Goal: Task Accomplishment & Management: Manage account settings

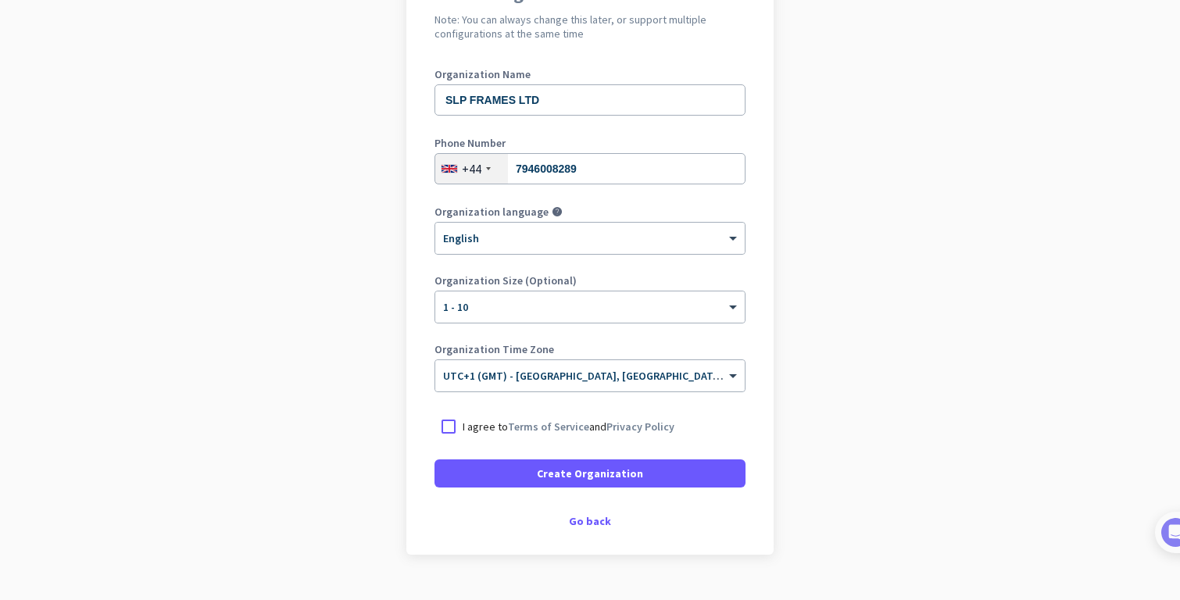
scroll to position [170, 0]
click at [442, 420] on div at bounding box center [448, 427] width 28 height 28
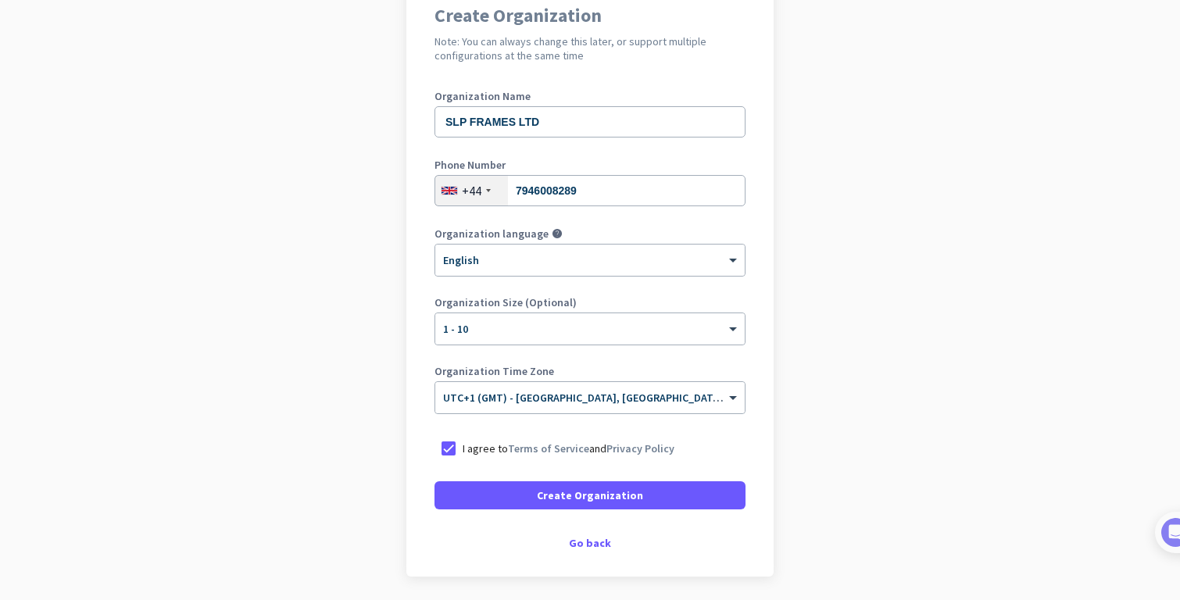
scroll to position [145, 0]
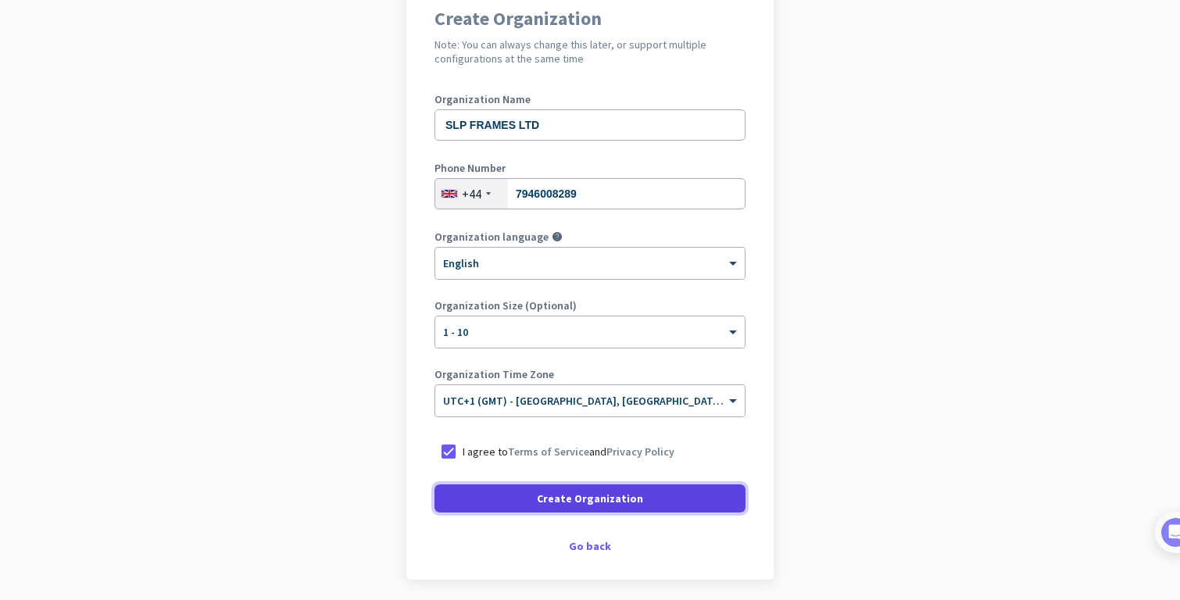
click at [523, 501] on span at bounding box center [589, 499] width 311 height 38
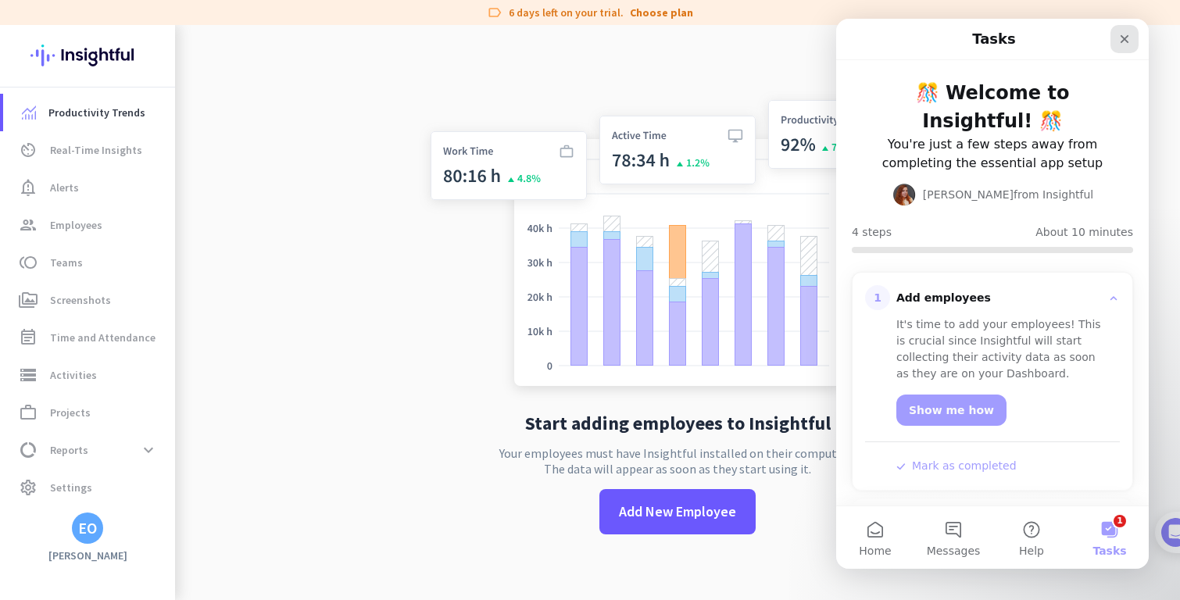
click at [1120, 33] on icon "Close" at bounding box center [1124, 39] width 13 height 13
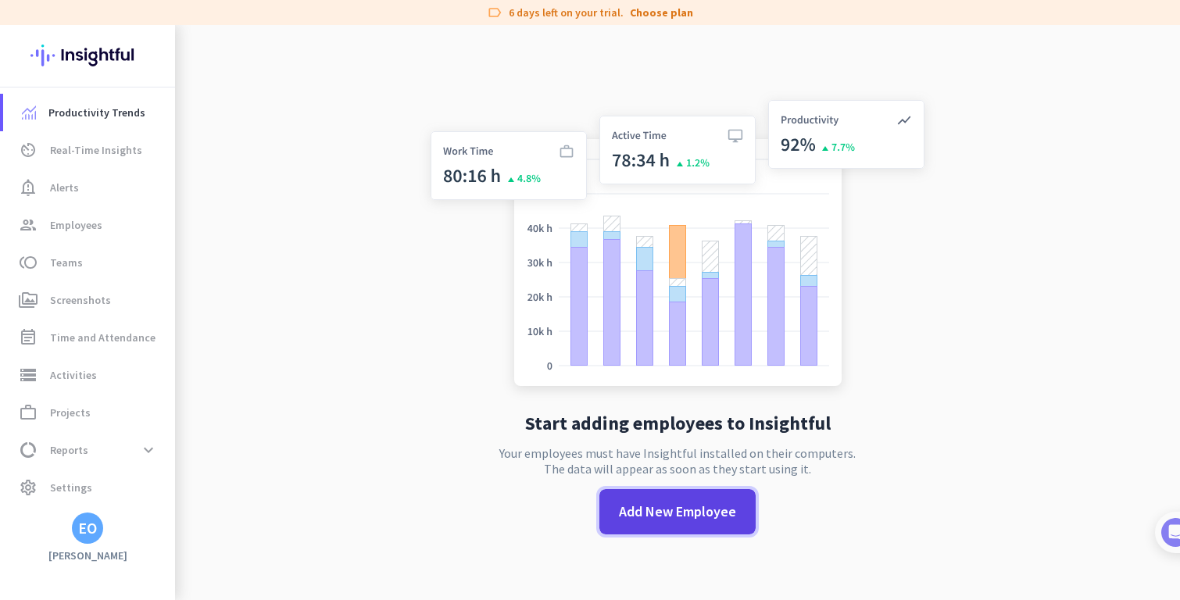
click at [695, 509] on span "Add New Employee" at bounding box center [677, 512] width 117 height 20
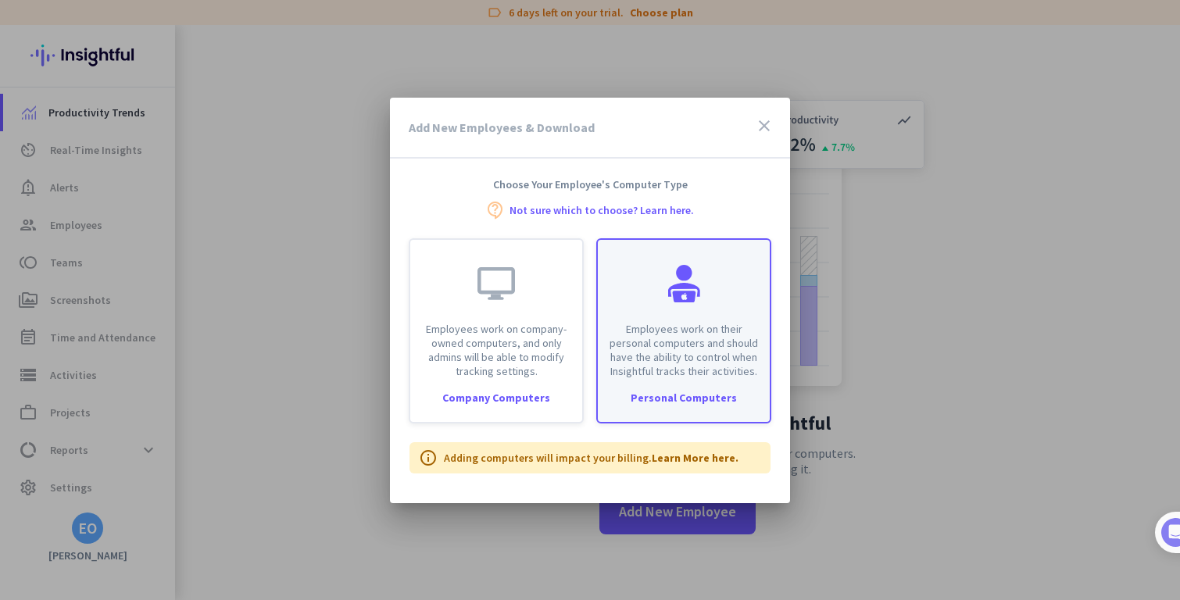
click at [649, 291] on div "Employees work on their personal computers and should have the ability to contr…" at bounding box center [684, 309] width 172 height 138
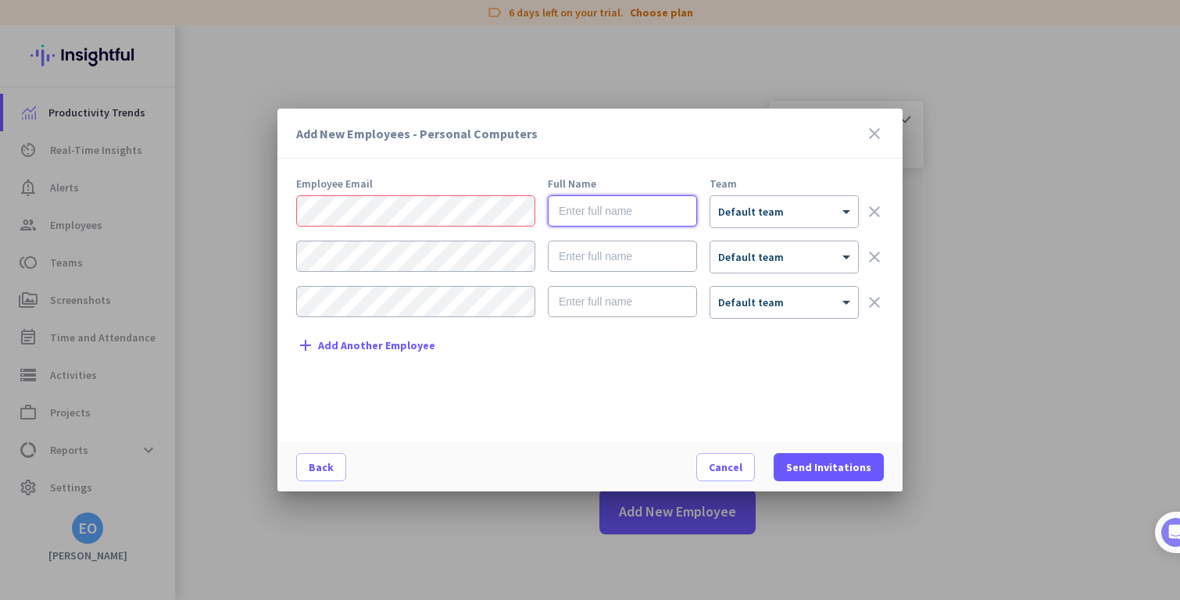
click at [606, 209] on input "text" at bounding box center [622, 210] width 149 height 31
paste input "Ezequil [PERSON_NAME]"
type input "Ezequil [PERSON_NAME]"
click at [235, 198] on div "Add New Employees - Personal Computers close Employee Email Full Name Team [PER…" at bounding box center [590, 300] width 1180 height 600
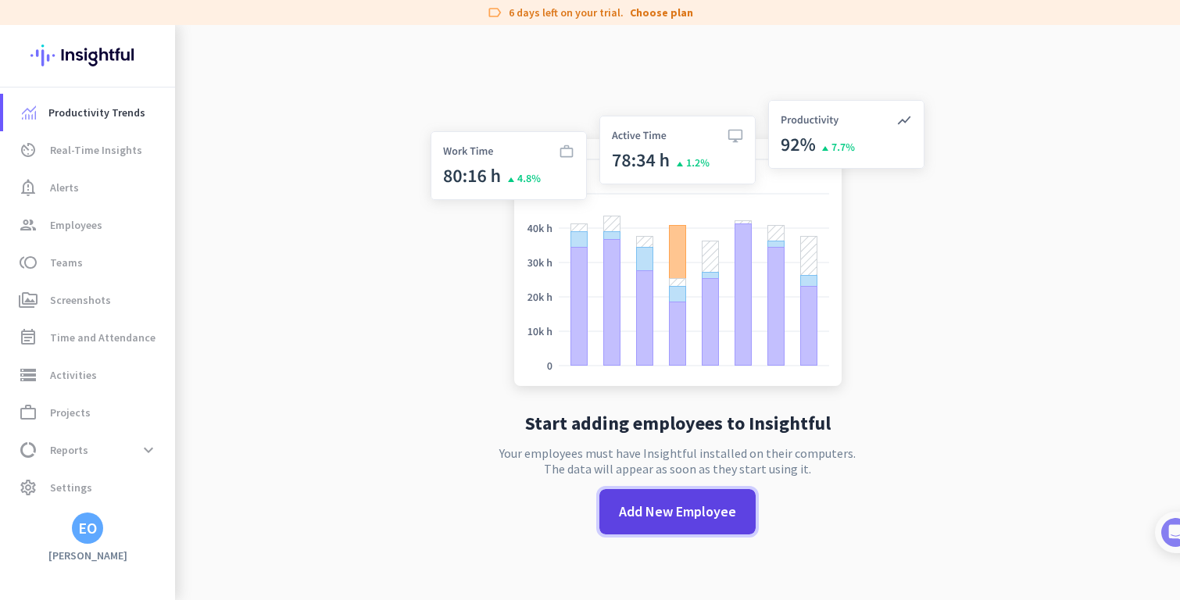
click at [671, 494] on span at bounding box center [677, 512] width 156 height 38
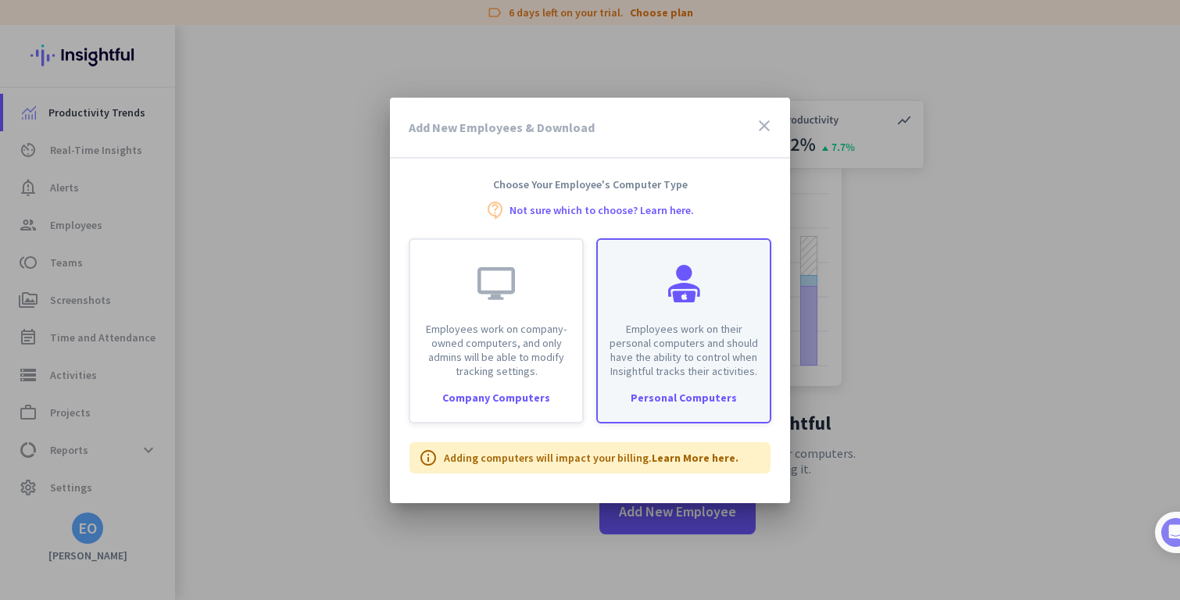
click at [698, 306] on div "Employees work on their personal computers and should have the ability to contr…" at bounding box center [684, 309] width 172 height 138
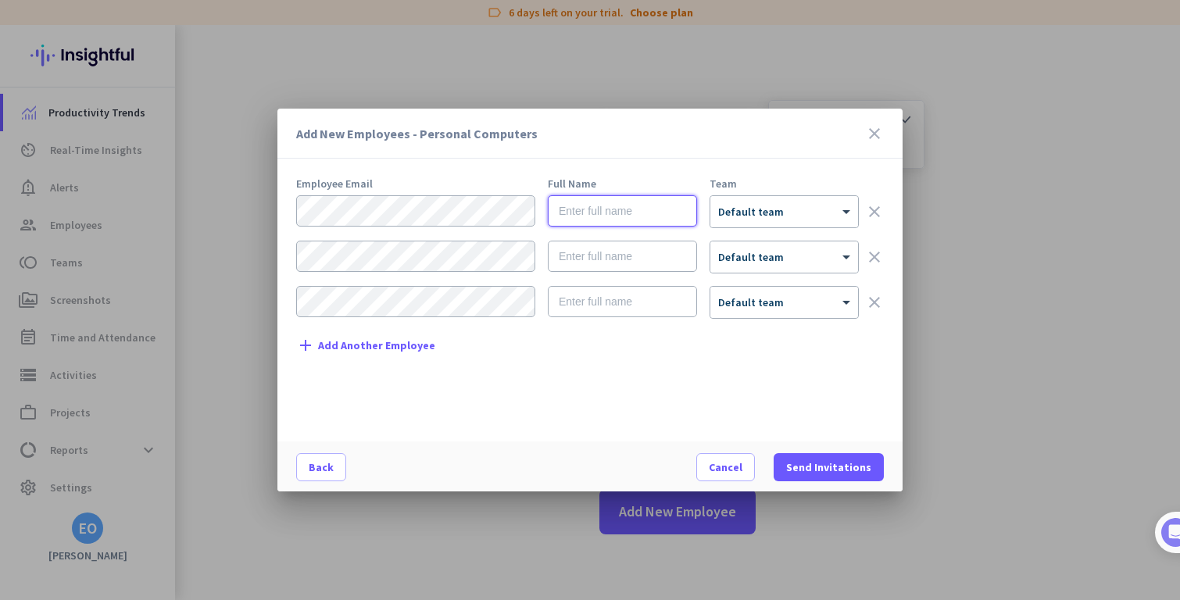
click at [604, 212] on input "text" at bounding box center [622, 210] width 149 height 31
paste input "Ezequil [PERSON_NAME]"
type input "Ezequil [PERSON_NAME]"
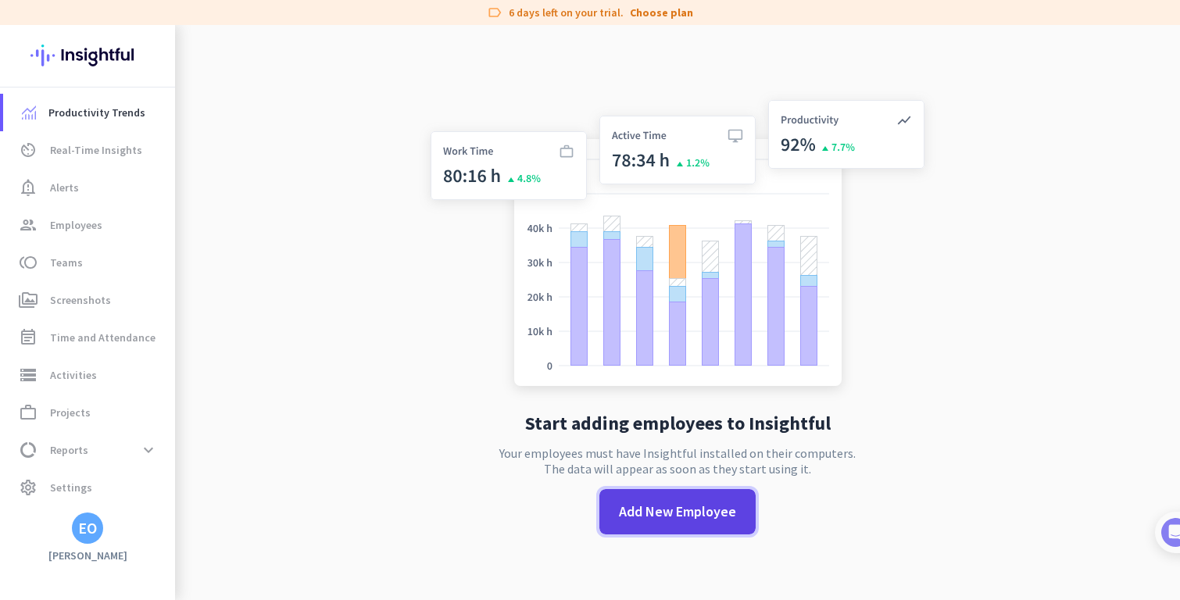
click at [681, 501] on button "Add New Employee" at bounding box center [677, 511] width 156 height 45
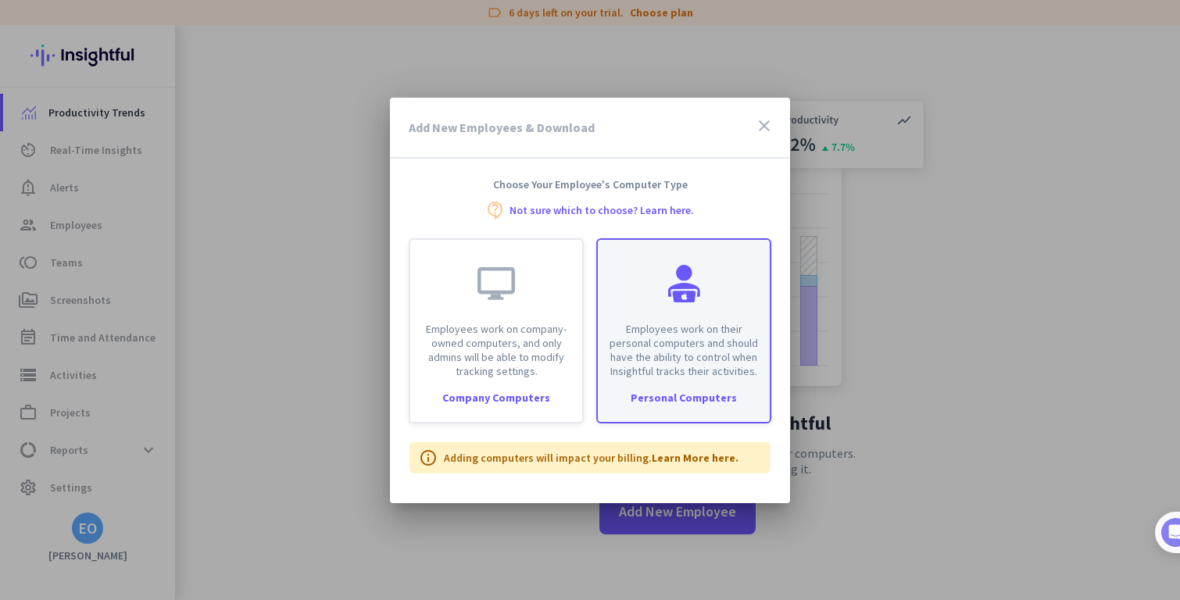
click at [674, 291] on div at bounding box center [684, 284] width 38 height 38
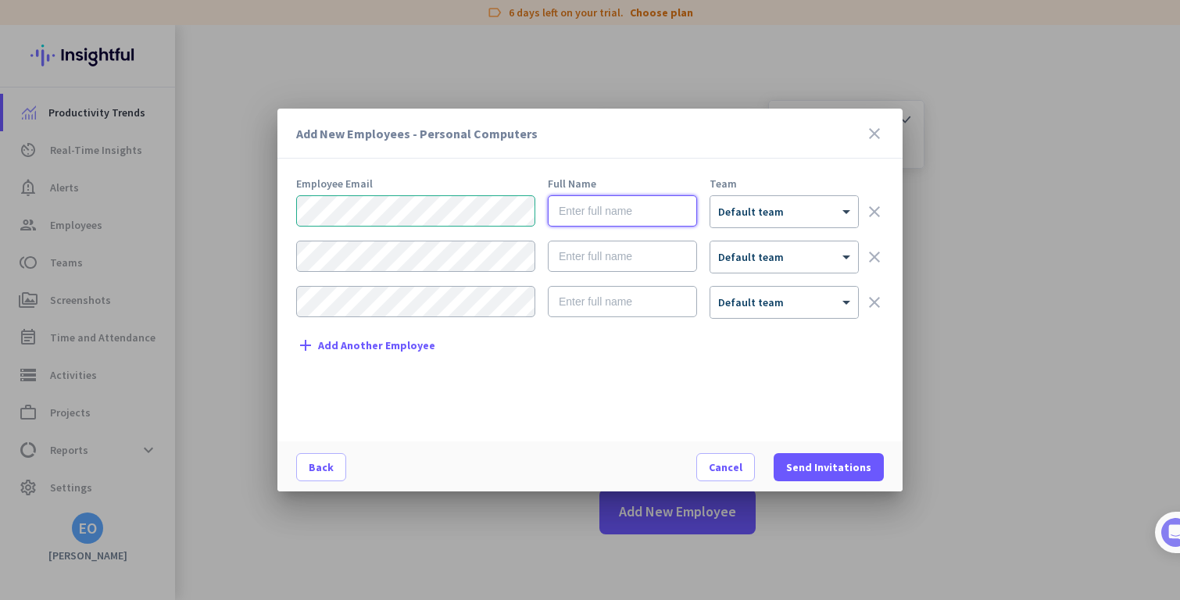
click at [592, 217] on input "text" at bounding box center [622, 210] width 149 height 31
click at [976, 236] on div at bounding box center [590, 300] width 1180 height 600
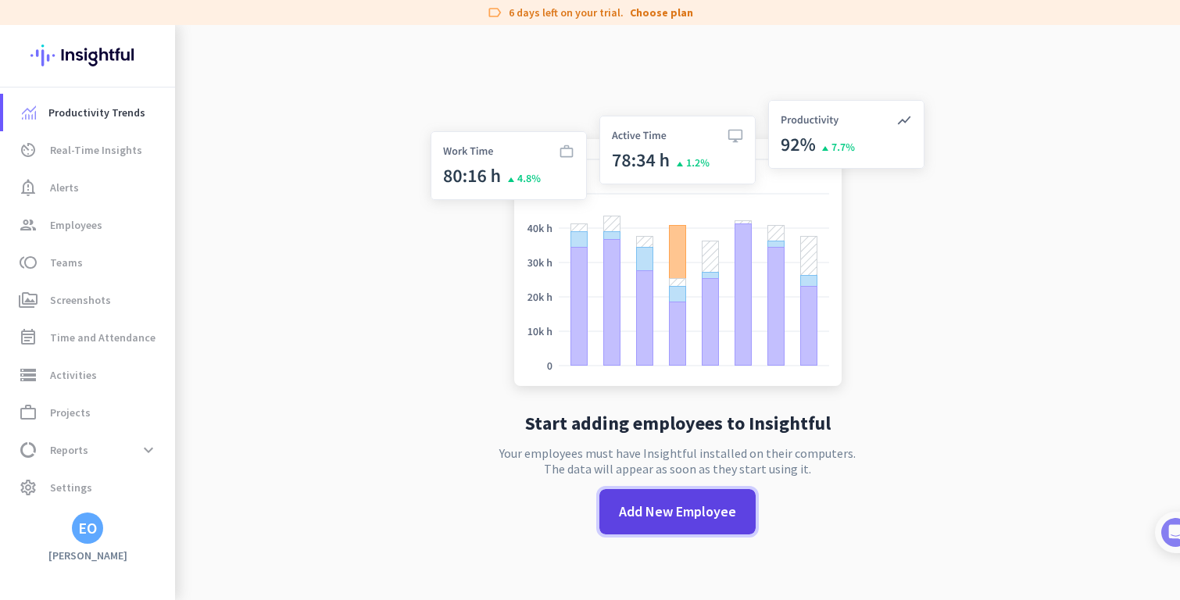
click at [679, 520] on span "Add New Employee" at bounding box center [677, 512] width 117 height 20
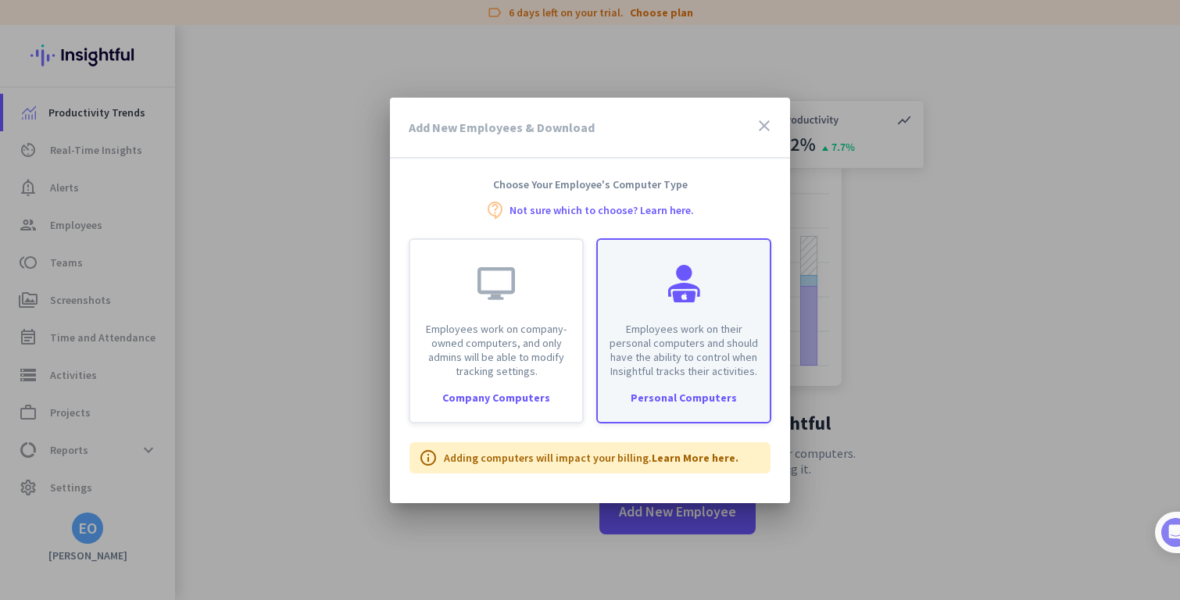
click at [683, 388] on div "Employees work on their personal computers and should have the ability to contr…" at bounding box center [683, 330] width 175 height 185
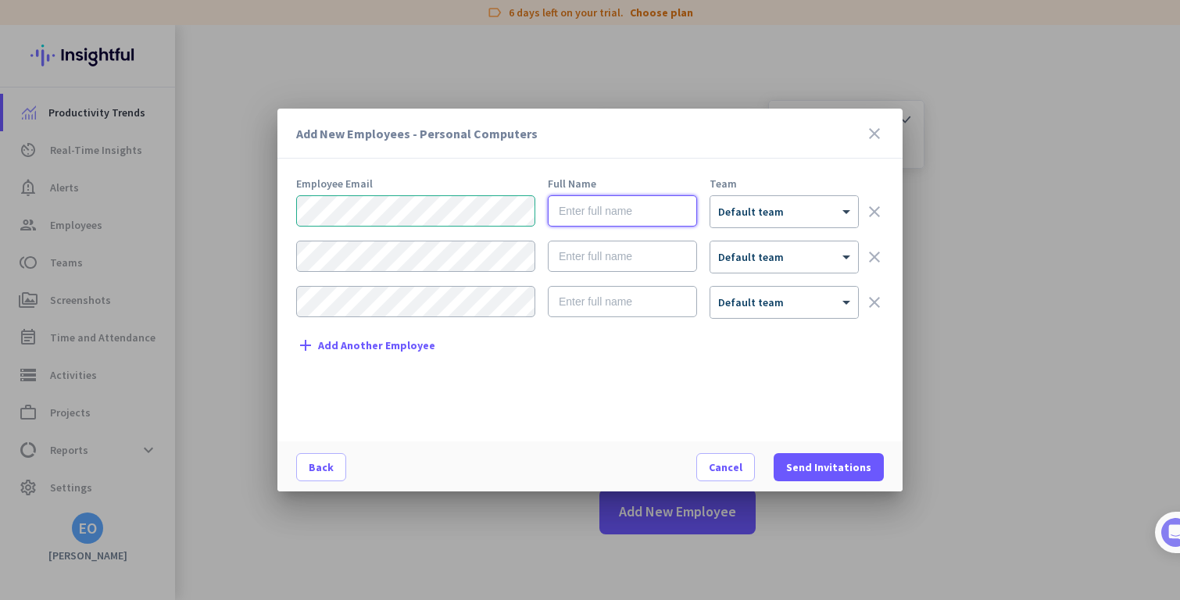
click at [600, 198] on input "text" at bounding box center [622, 210] width 149 height 31
paste input "Ezequil [PERSON_NAME]"
type input "Ezequil [PERSON_NAME]"
click at [877, 255] on icon "clear" at bounding box center [874, 257] width 19 height 19
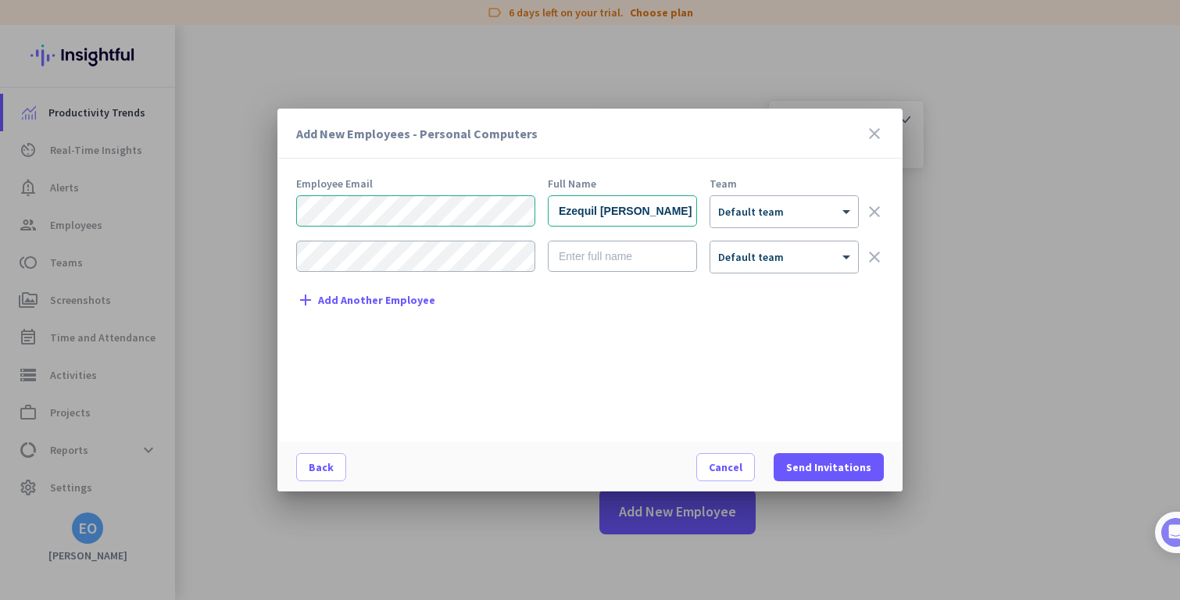
click at [880, 252] on icon "clear" at bounding box center [874, 257] width 19 height 19
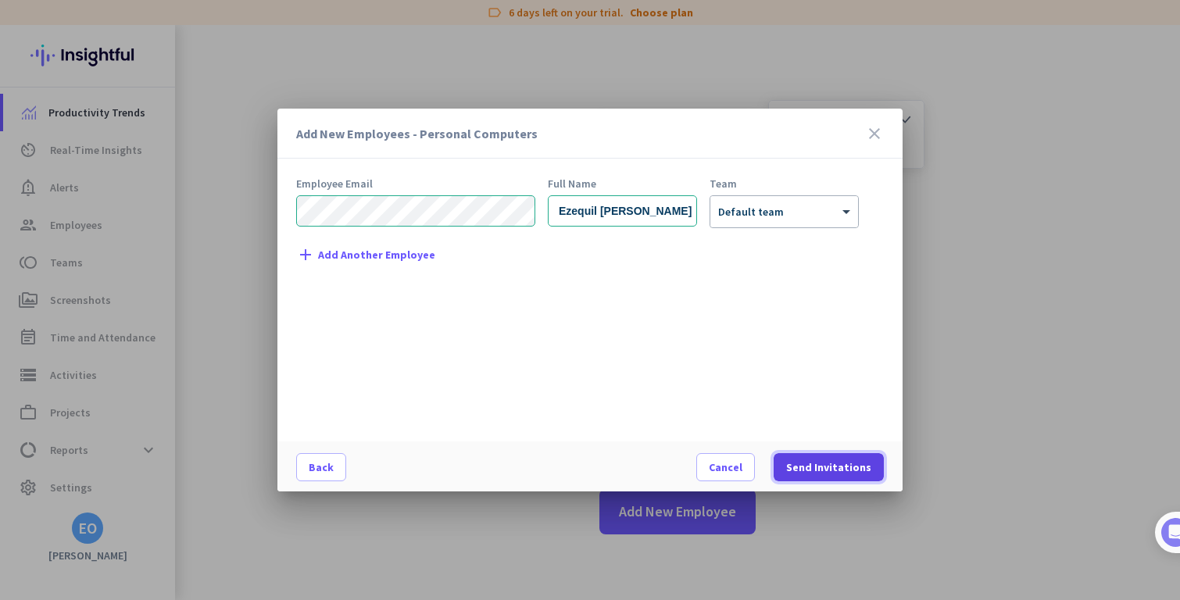
click at [831, 466] on span "Send Invitations" at bounding box center [828, 467] width 85 height 16
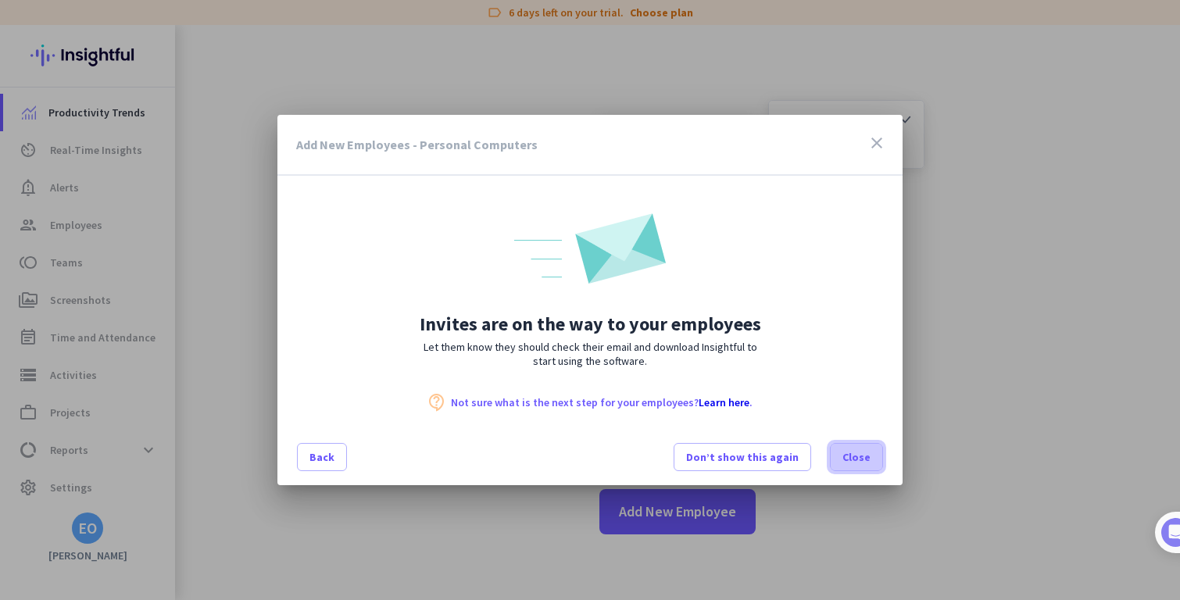
click at [845, 449] on span at bounding box center [857, 457] width 52 height 38
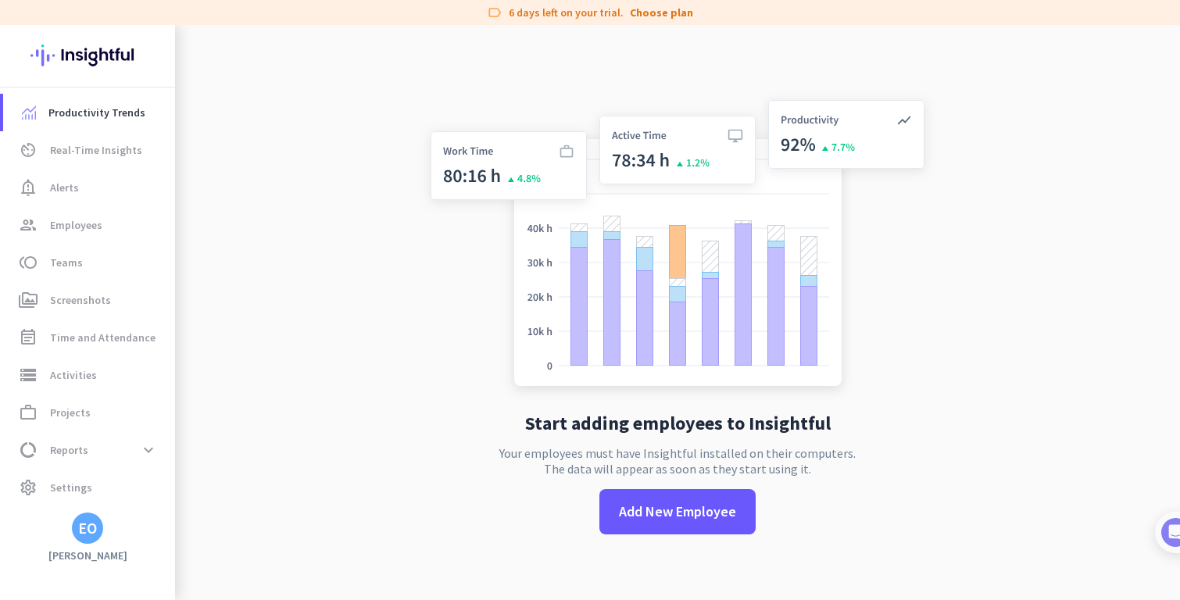
scroll to position [3, 0]
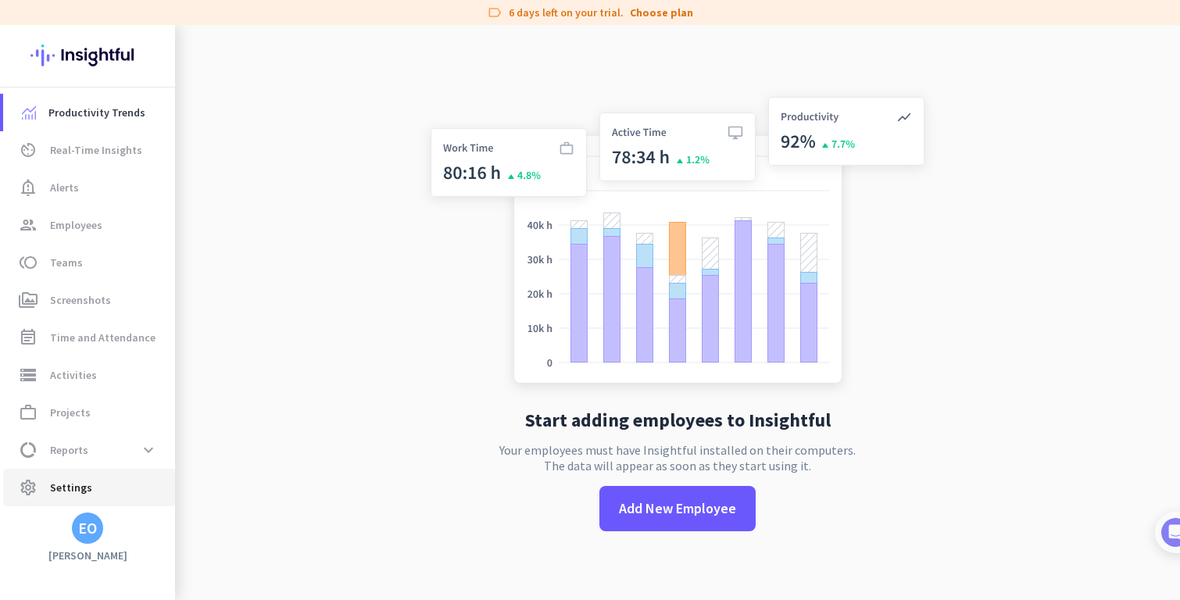
click at [95, 471] on link "settings Settings" at bounding box center [89, 488] width 172 height 38
click at [95, 472] on link "settings Settings" at bounding box center [89, 488] width 172 height 38
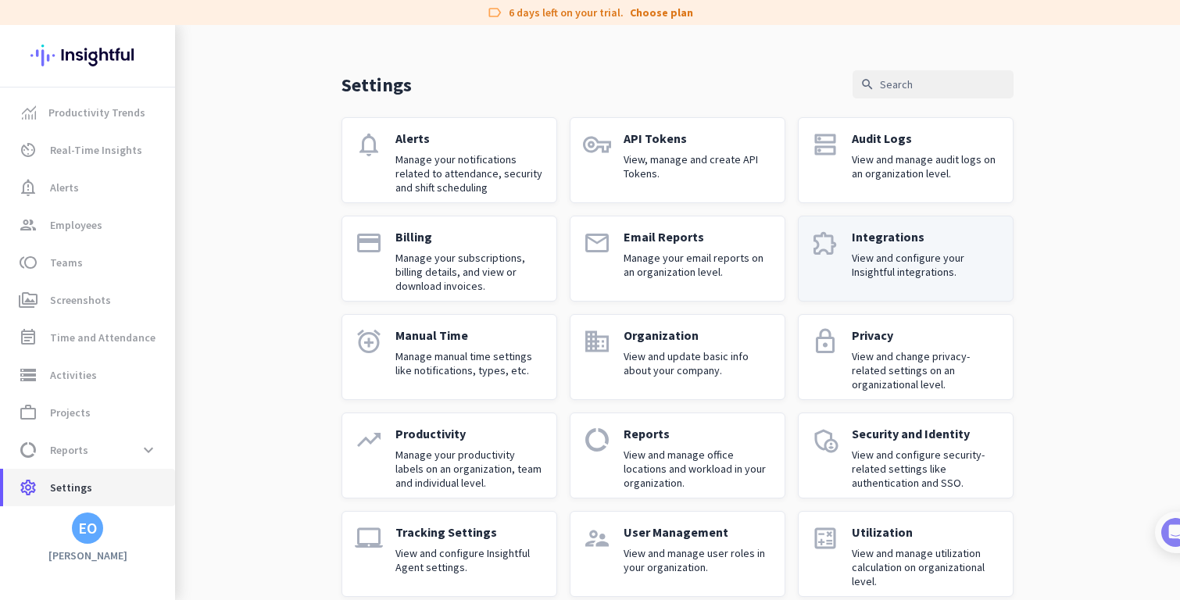
scroll to position [52, 0]
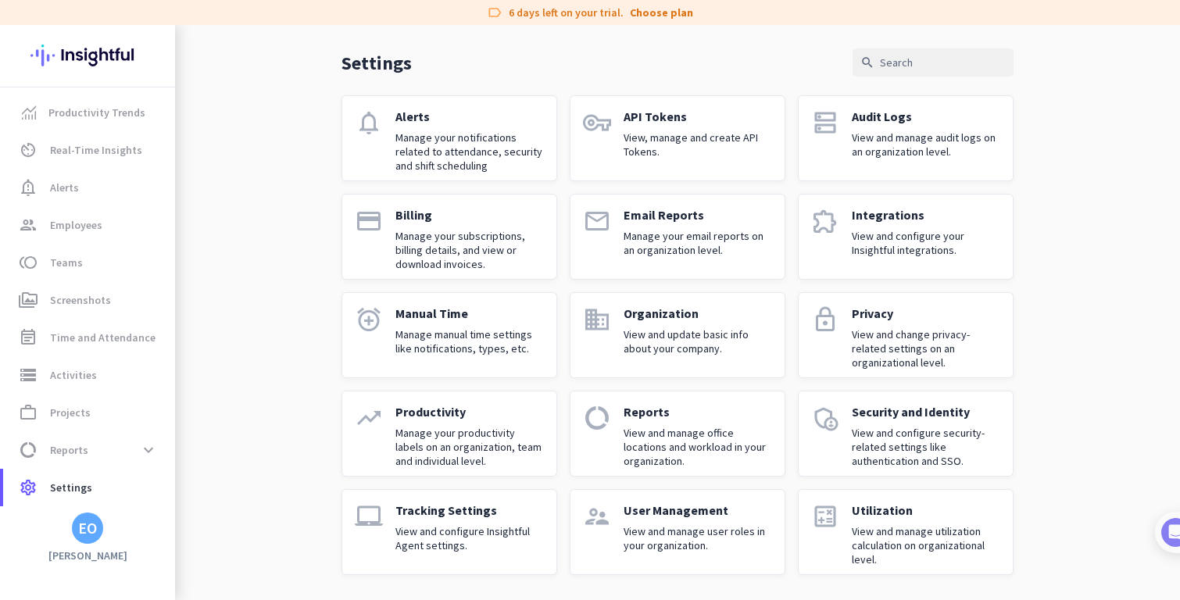
click at [652, 530] on p "View and manage user roles in your organization." at bounding box center [697, 538] width 148 height 28
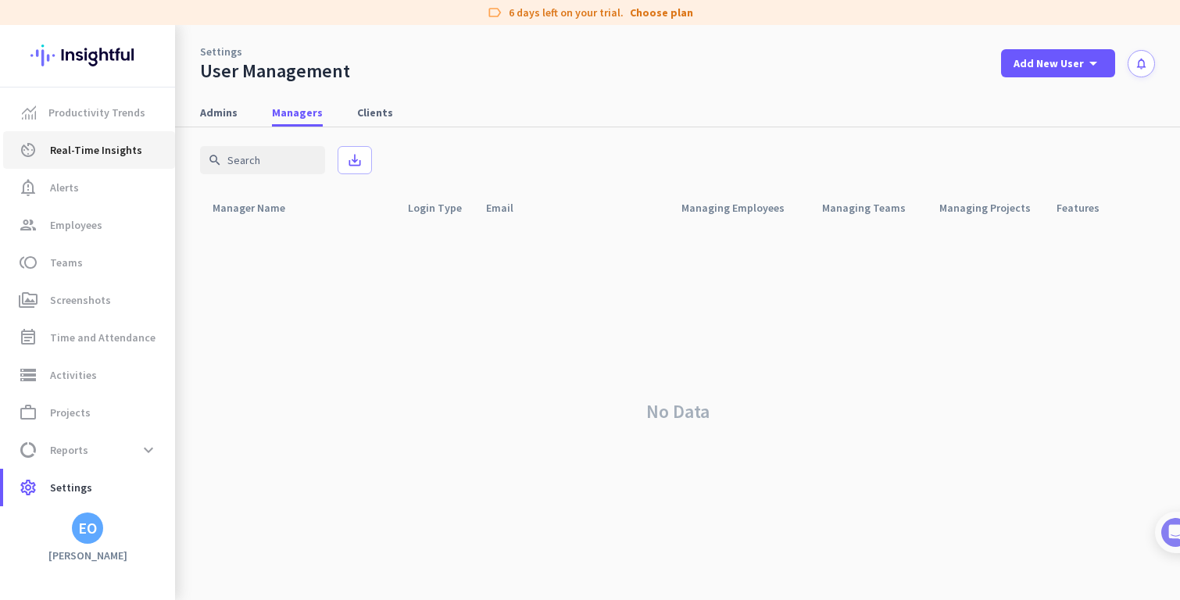
click at [98, 166] on link "av_timer Real-Time Insights" at bounding box center [89, 150] width 172 height 38
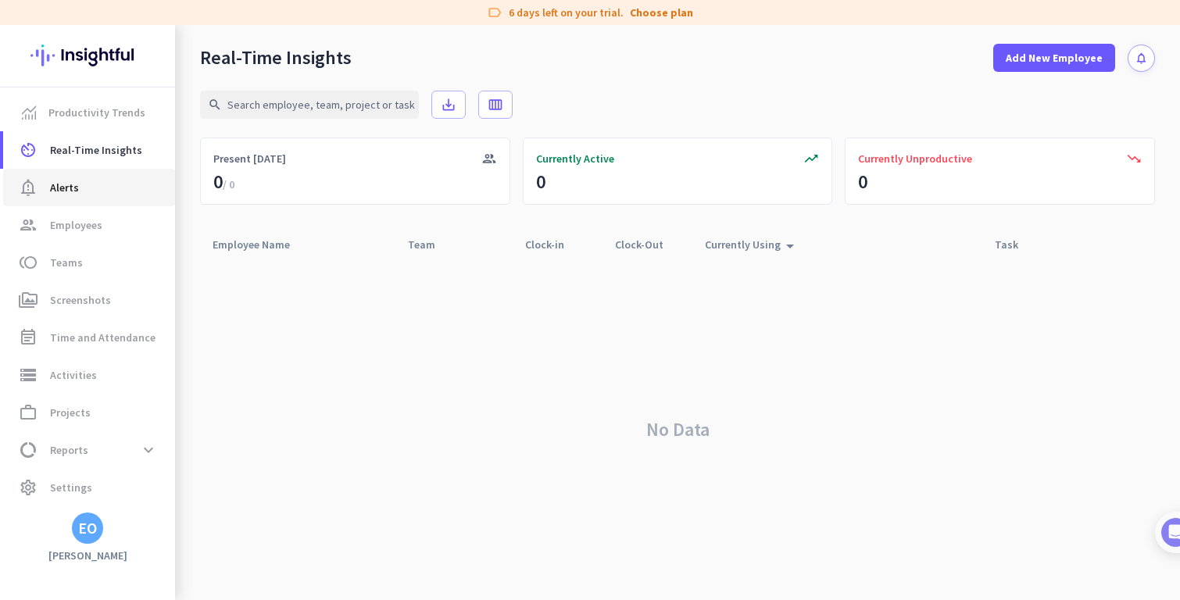
click at [83, 187] on span "notification_important Alerts" at bounding box center [89, 187] width 147 height 19
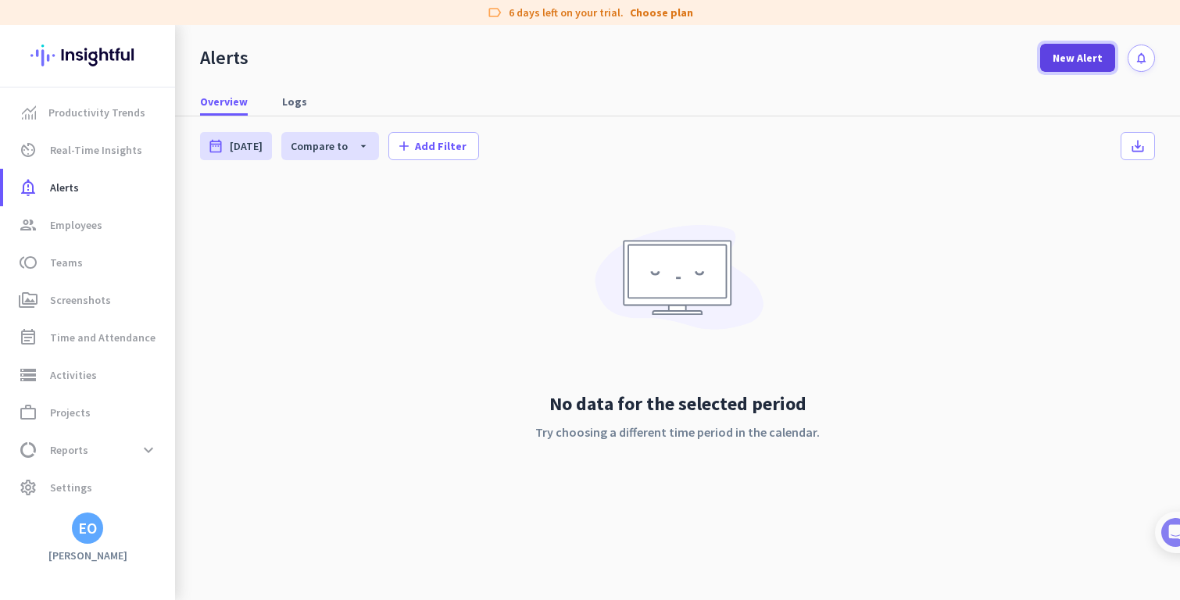
click at [1096, 59] on span "New Alert" at bounding box center [1077, 58] width 50 height 16
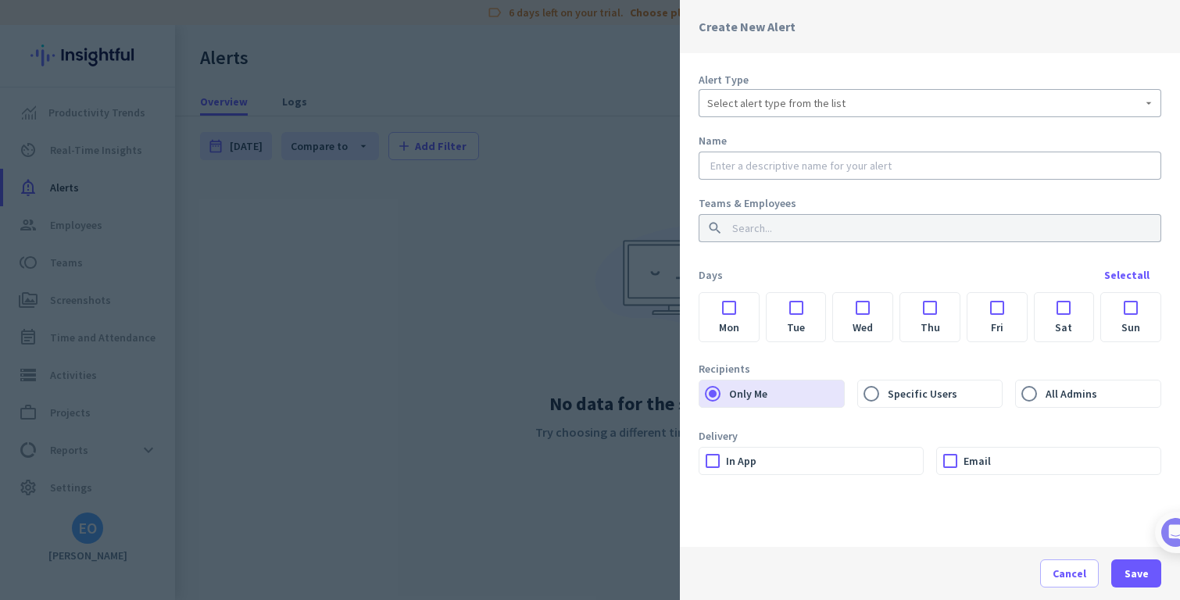
click at [760, 104] on span "Select alert type from the list" at bounding box center [776, 103] width 138 height 16
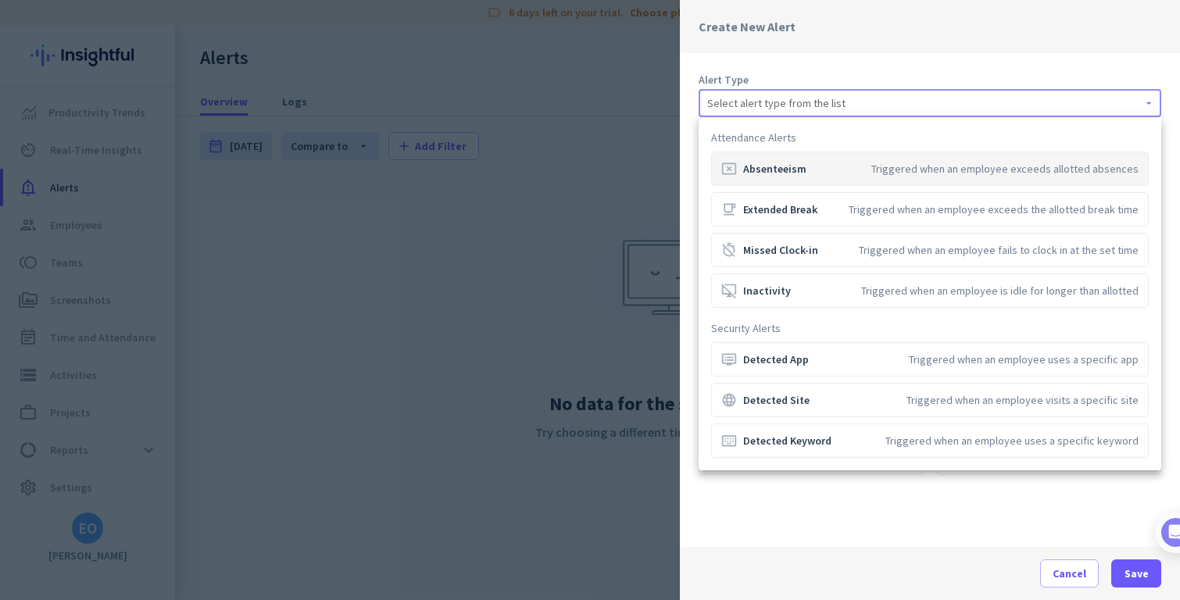
click at [788, 170] on div "cancel_presentation Absenteeism" at bounding box center [763, 169] width 85 height 16
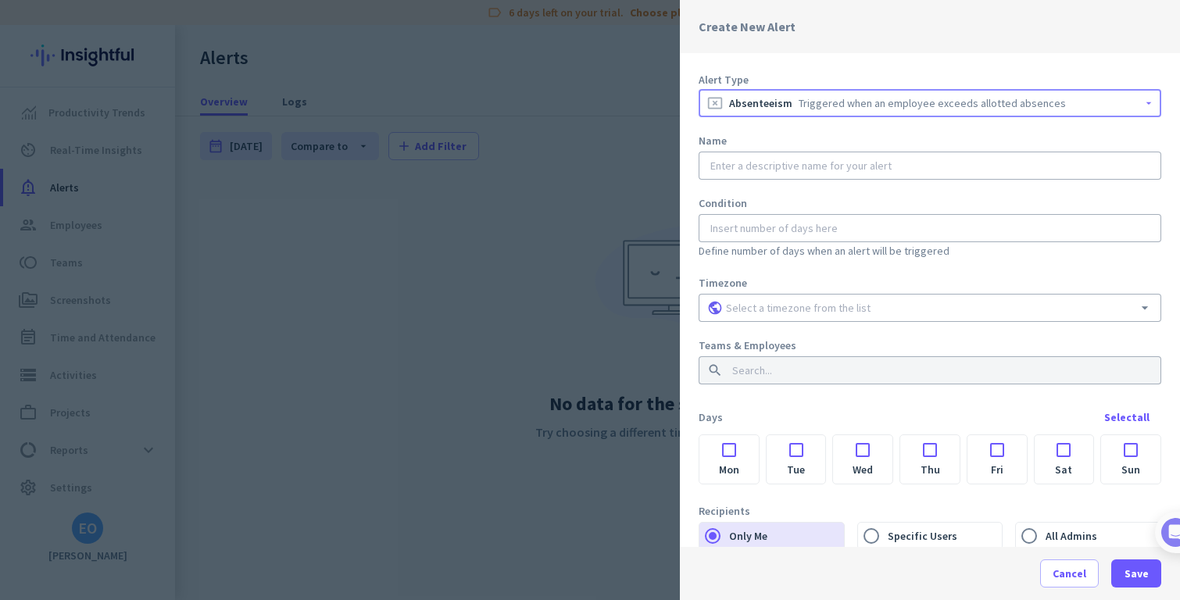
click at [805, 172] on input "text" at bounding box center [929, 166] width 445 height 16
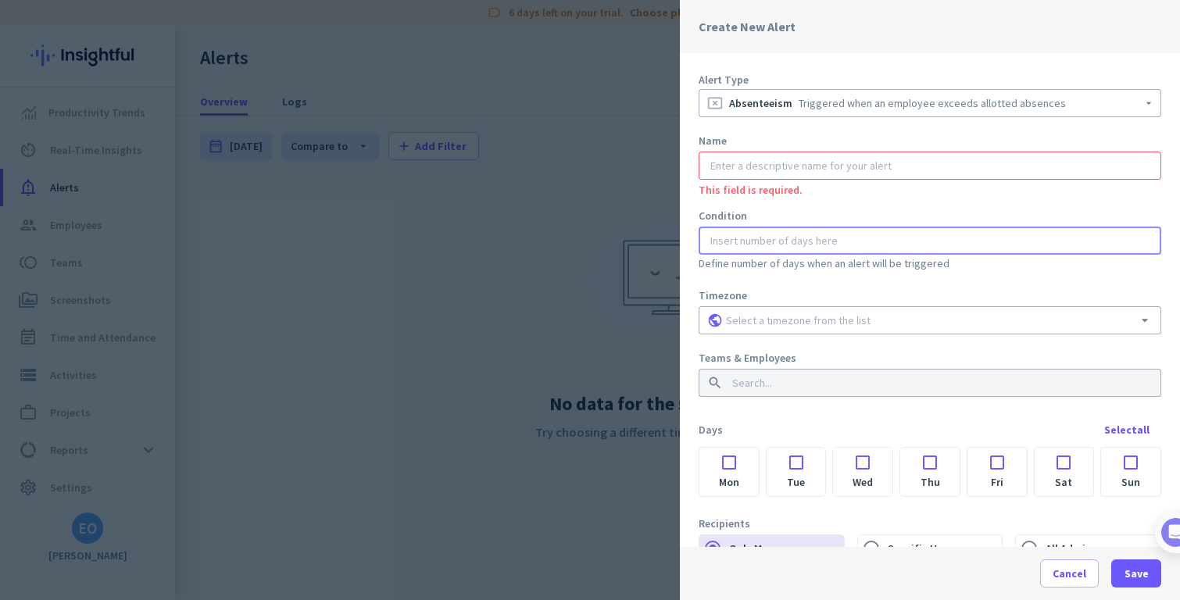
click at [869, 240] on div at bounding box center [929, 241] width 445 height 28
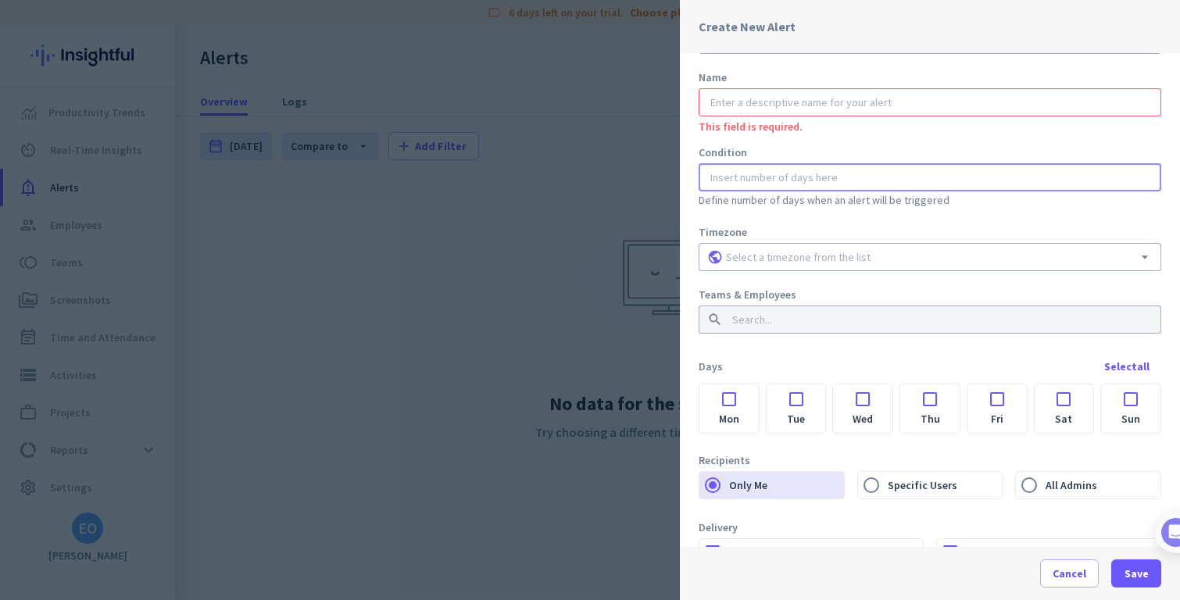
scroll to position [120, 0]
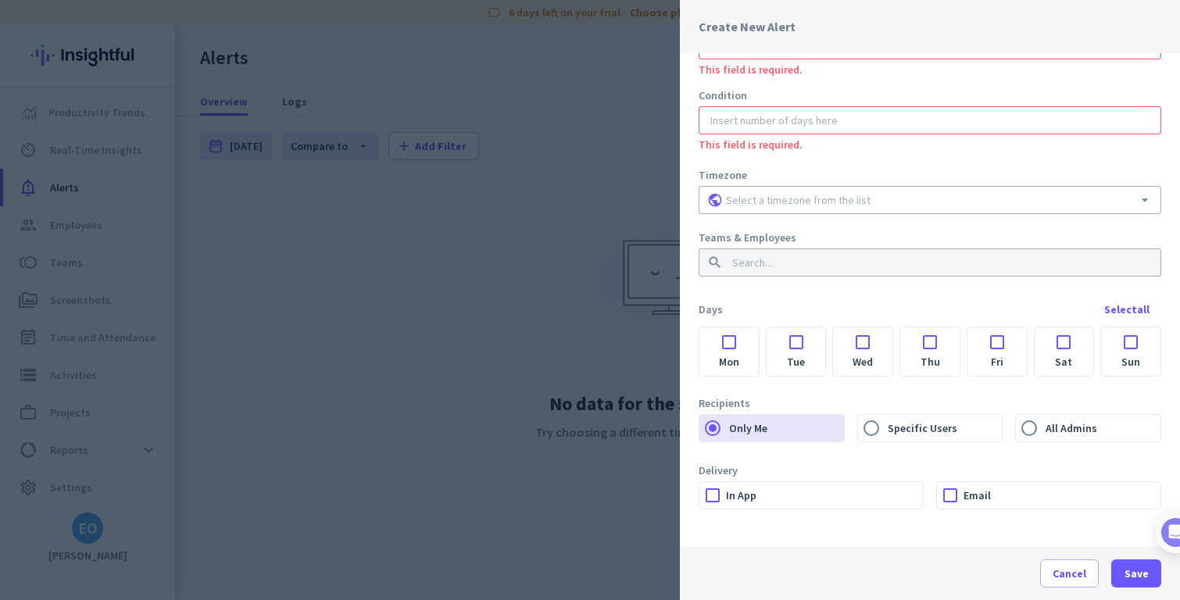
click at [984, 488] on label "Email" at bounding box center [1061, 495] width 197 height 27
click at [0, 0] on input "Email" at bounding box center [0, 0] width 0 height 0
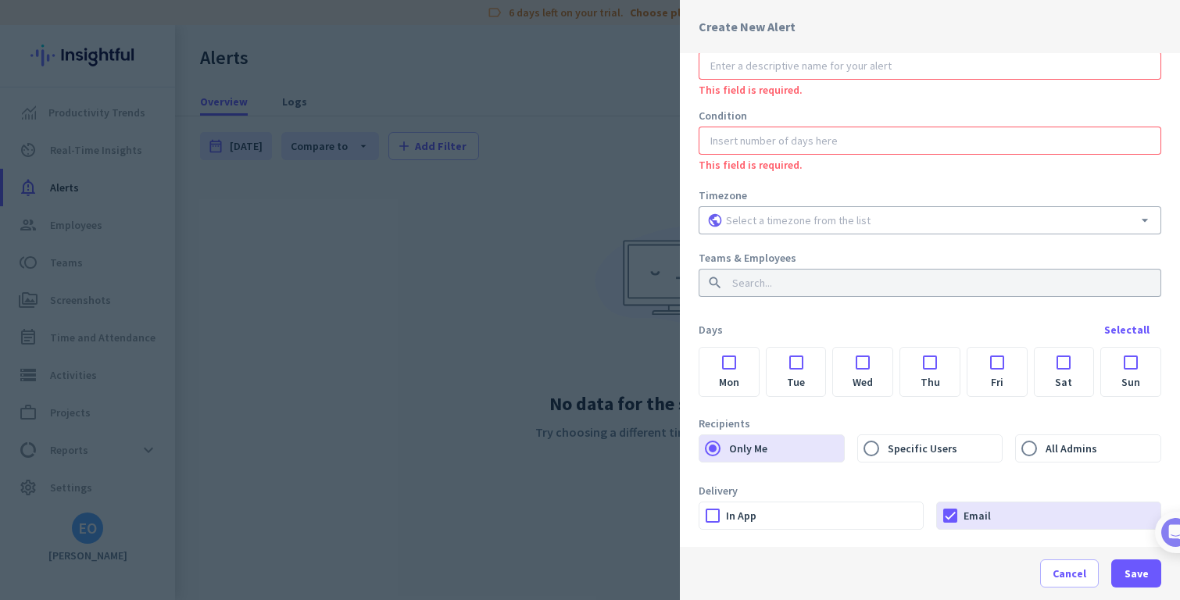
scroll to position [0, 0]
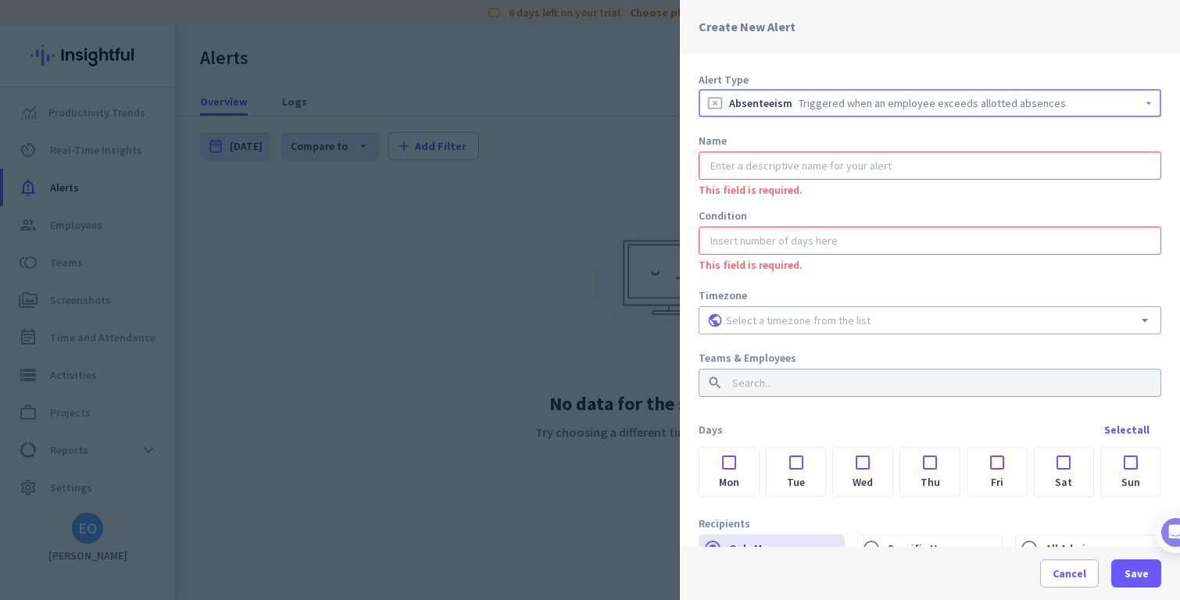
click at [798, 104] on div "Triggered when an employee exceeds allotted absences" at bounding box center [931, 103] width 267 height 16
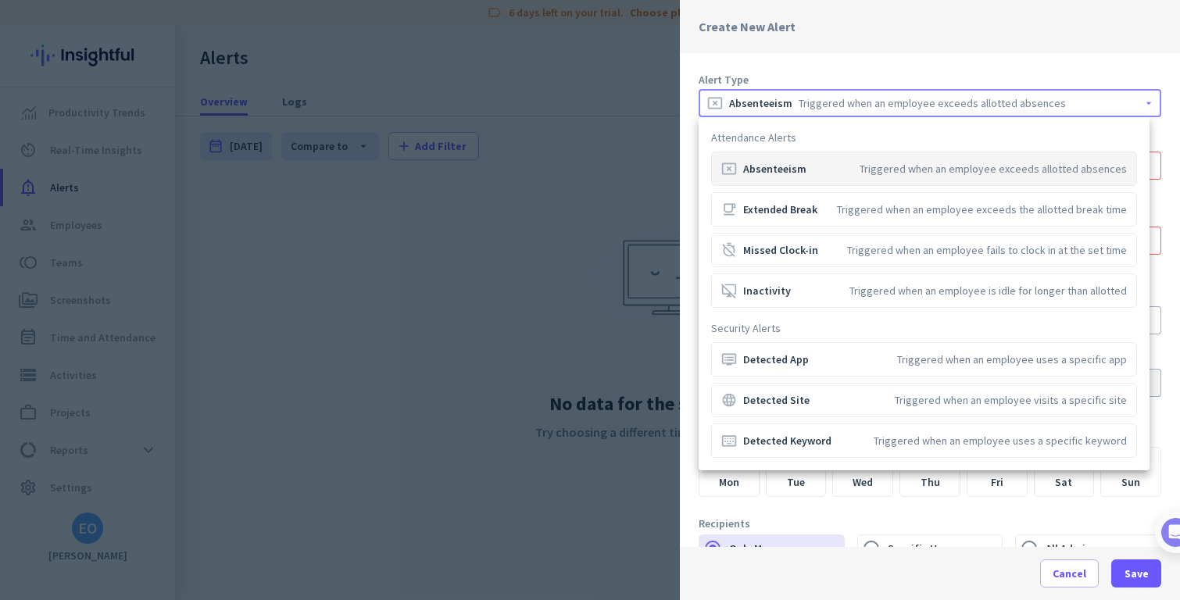
click at [559, 80] on div at bounding box center [590, 300] width 1180 height 600
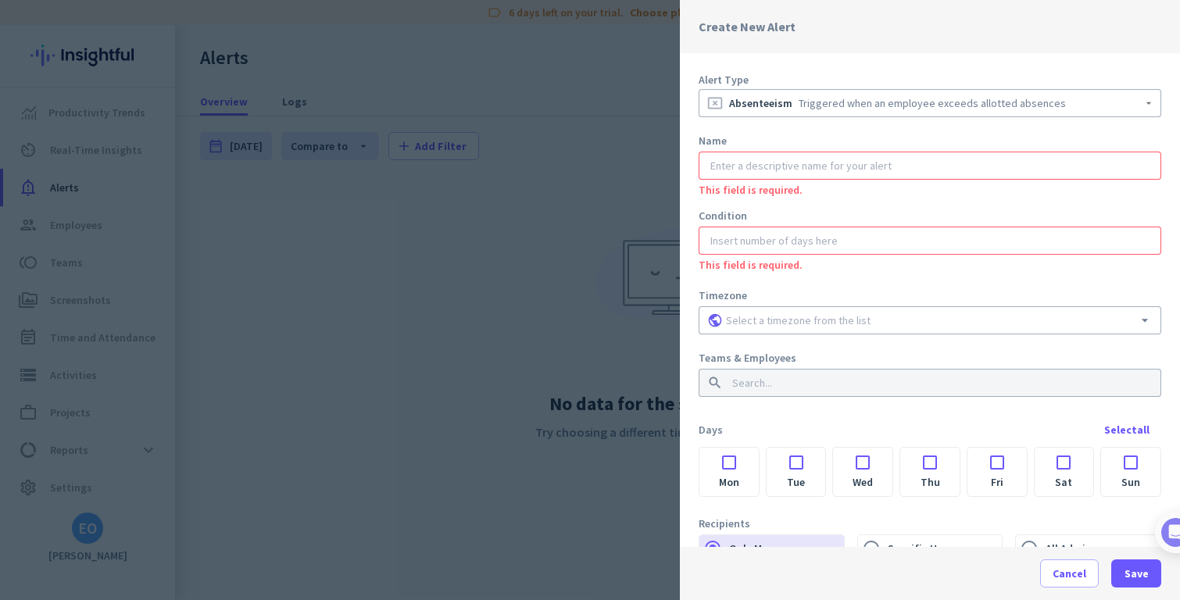
click at [559, 80] on div at bounding box center [590, 300] width 1180 height 600
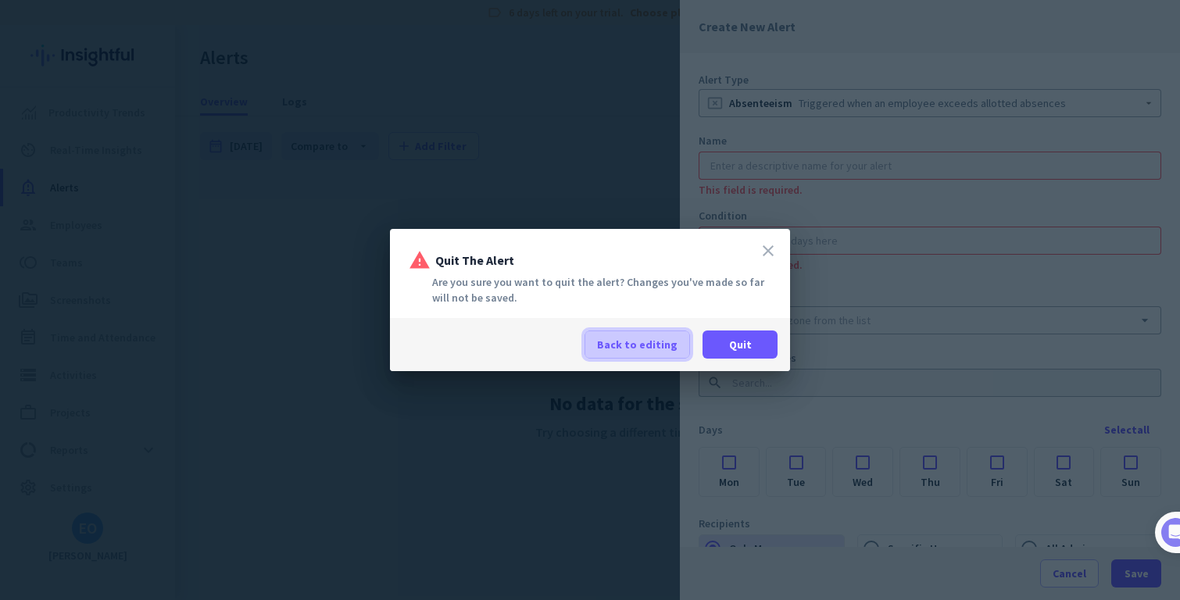
click at [656, 339] on span "Back to editing" at bounding box center [637, 345] width 80 height 16
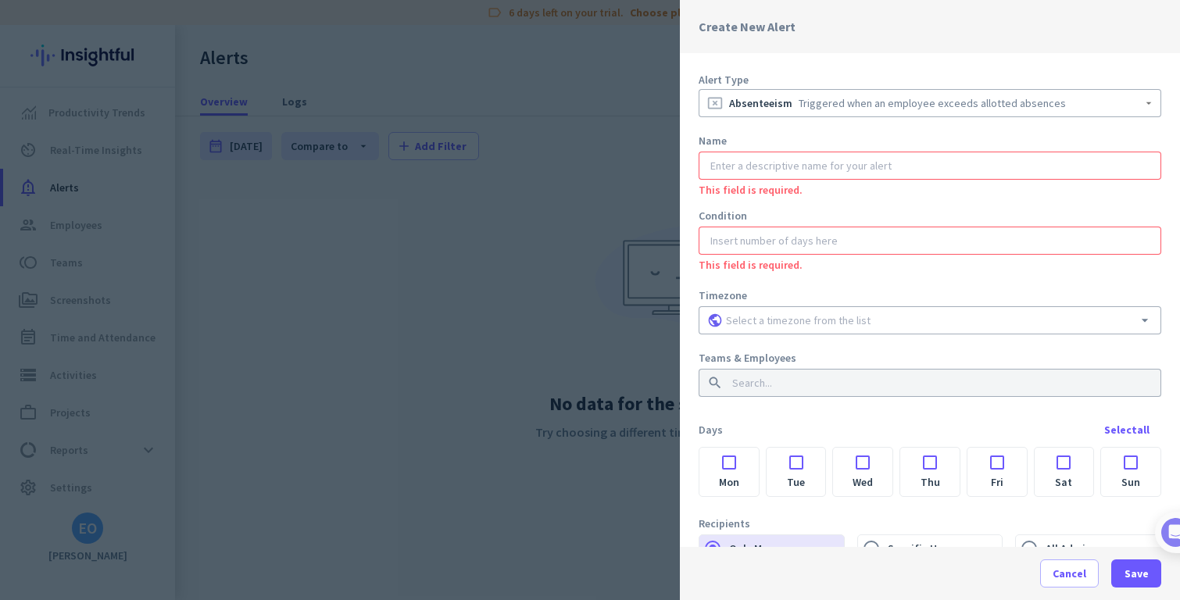
click at [618, 239] on div at bounding box center [590, 300] width 1180 height 600
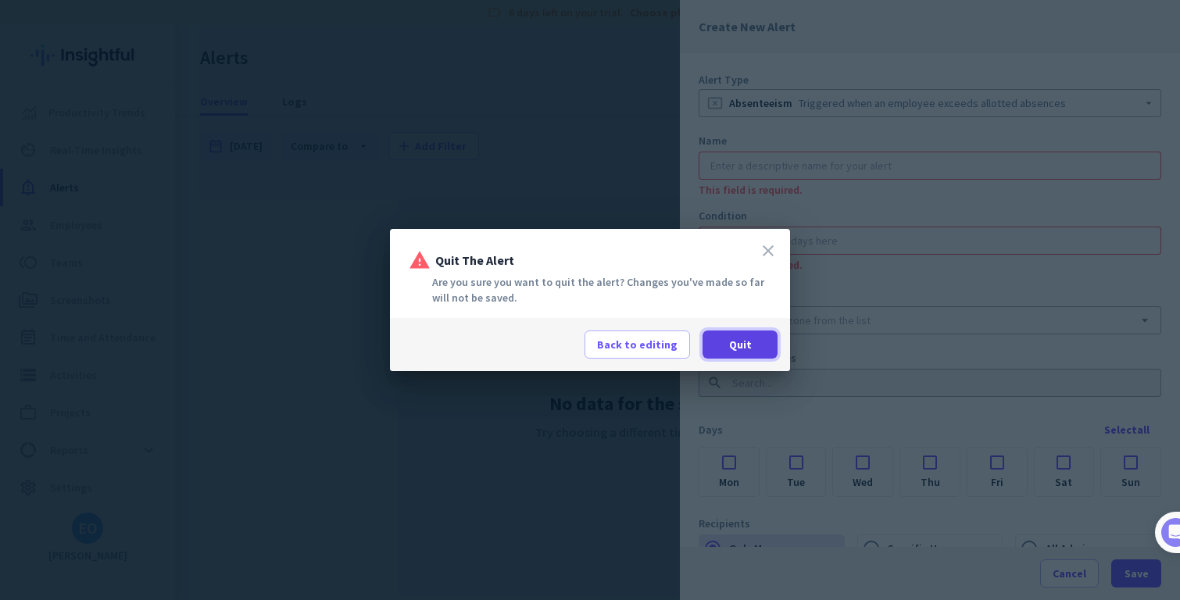
click at [722, 338] on span at bounding box center [739, 345] width 75 height 38
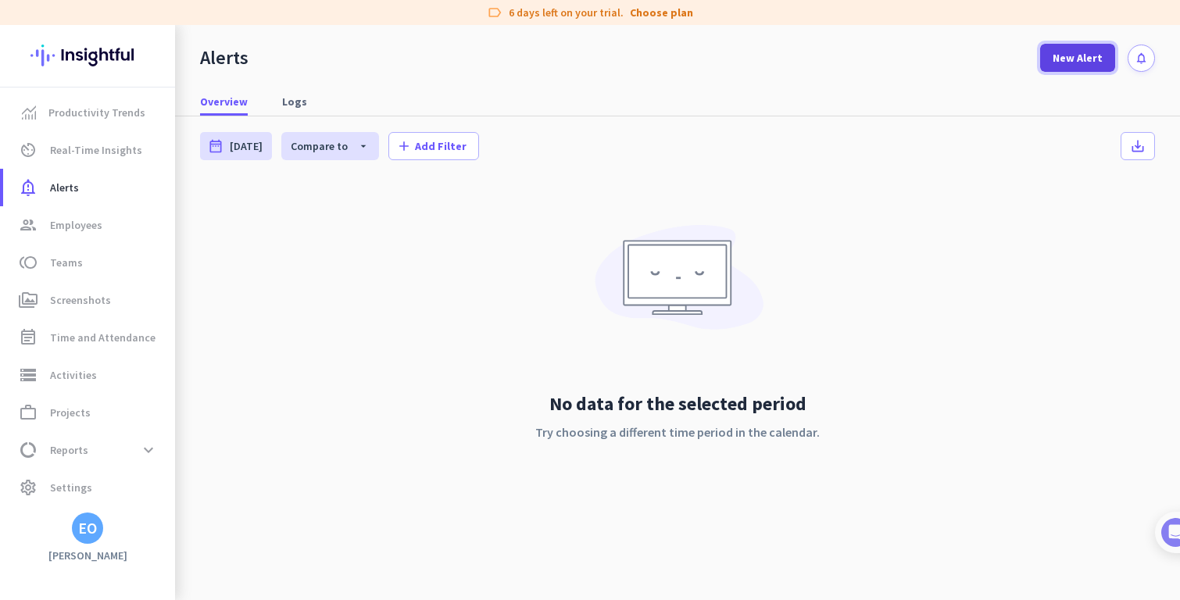
click at [1088, 55] on span "New Alert" at bounding box center [1077, 58] width 50 height 16
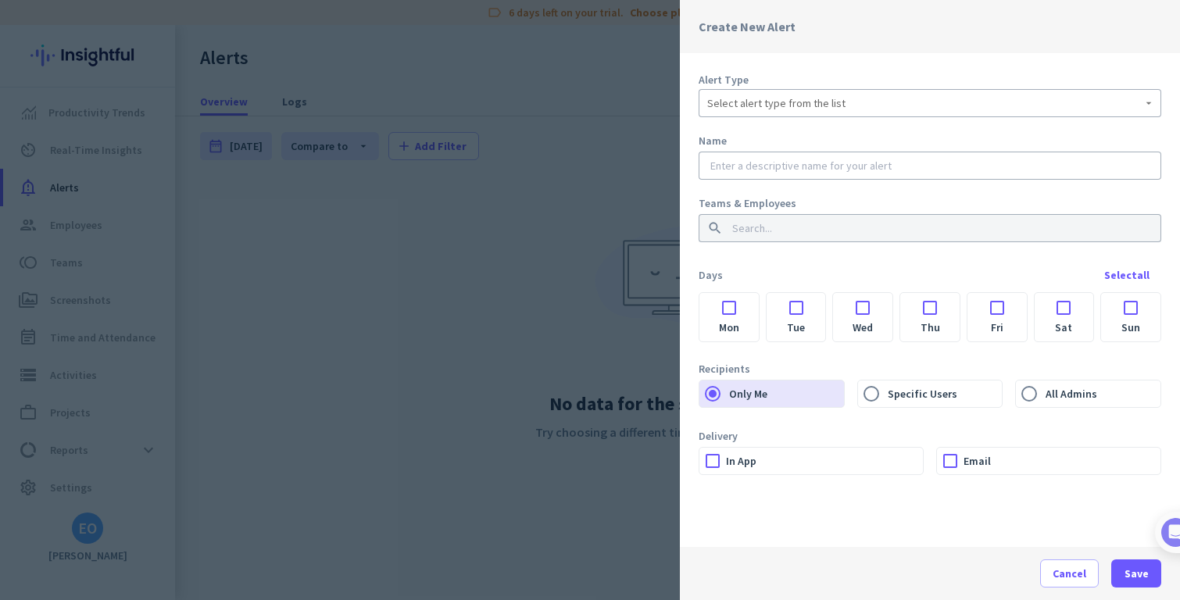
click at [427, 74] on div at bounding box center [590, 300] width 1180 height 600
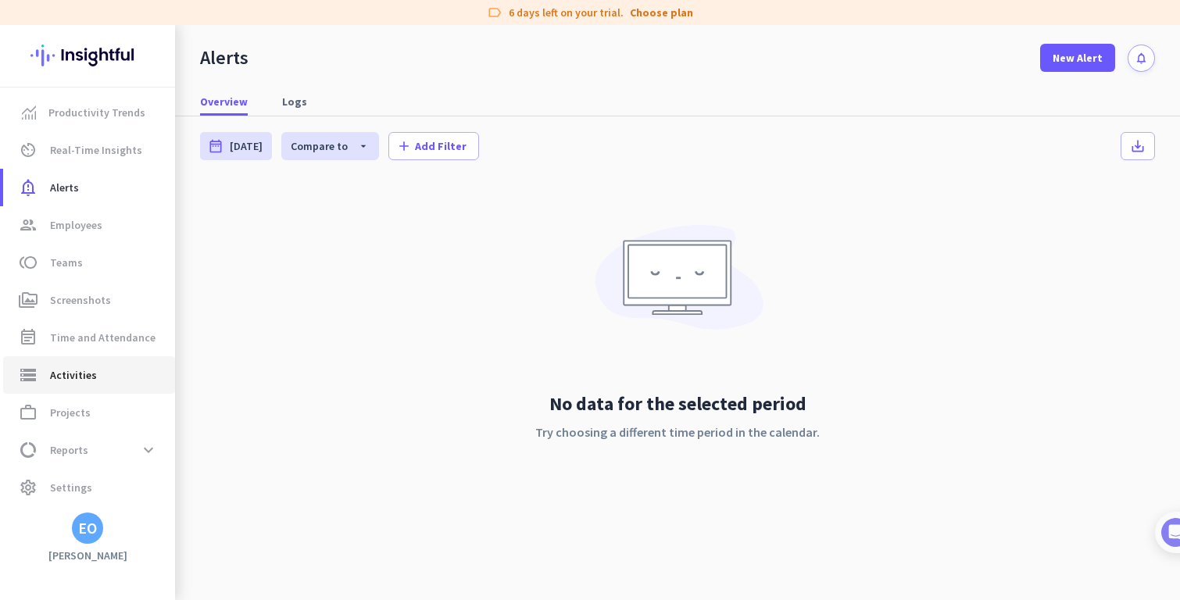
click at [105, 359] on link "storage Activities" at bounding box center [89, 375] width 172 height 38
type input "[DATE]"
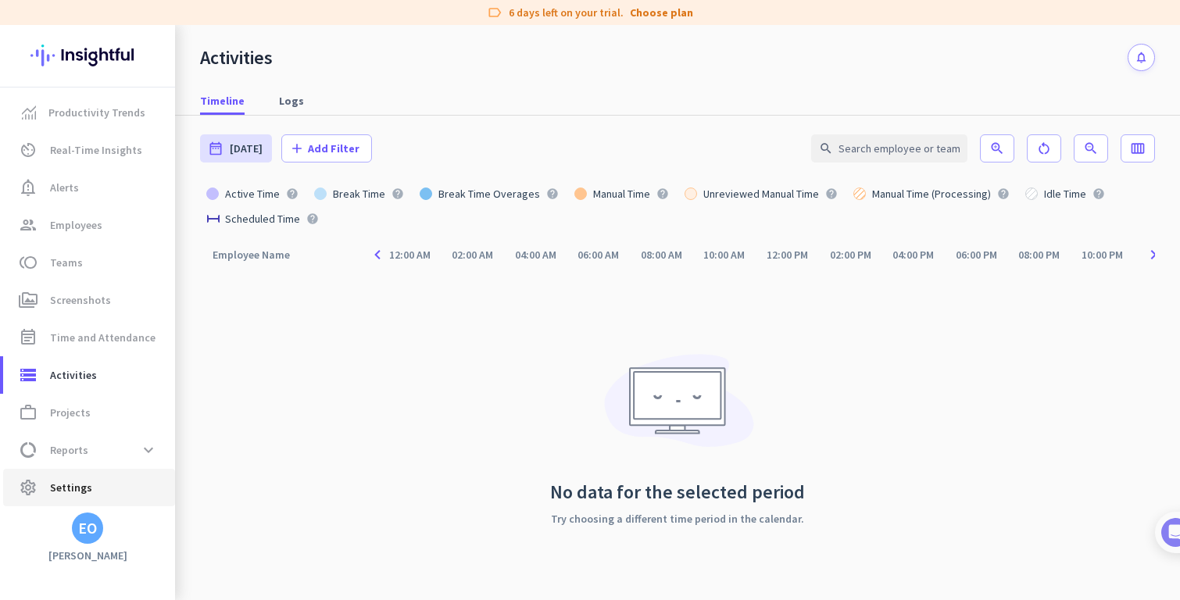
click at [98, 487] on span "settings Settings" at bounding box center [89, 487] width 147 height 19
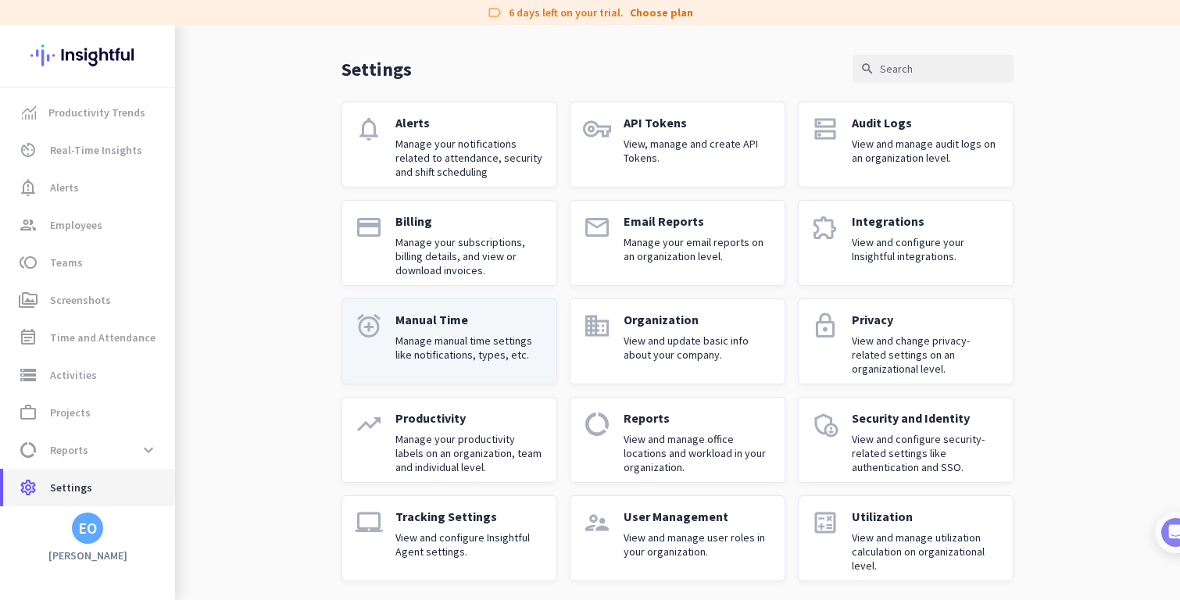
scroll to position [52, 0]
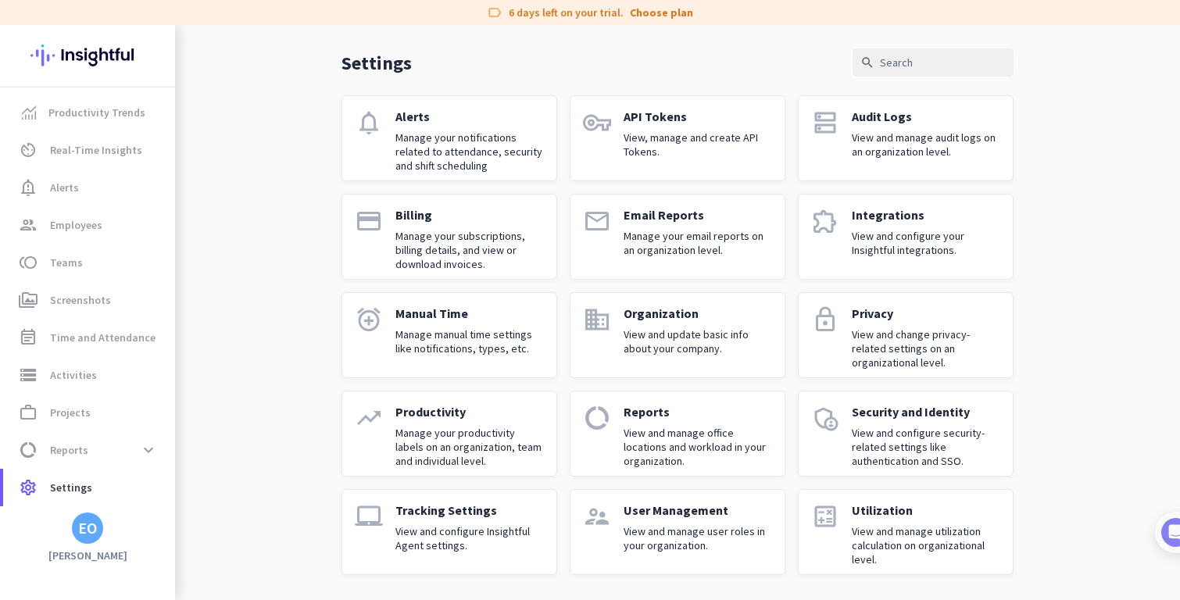
click at [428, 516] on p "Tracking Settings" at bounding box center [469, 510] width 148 height 16
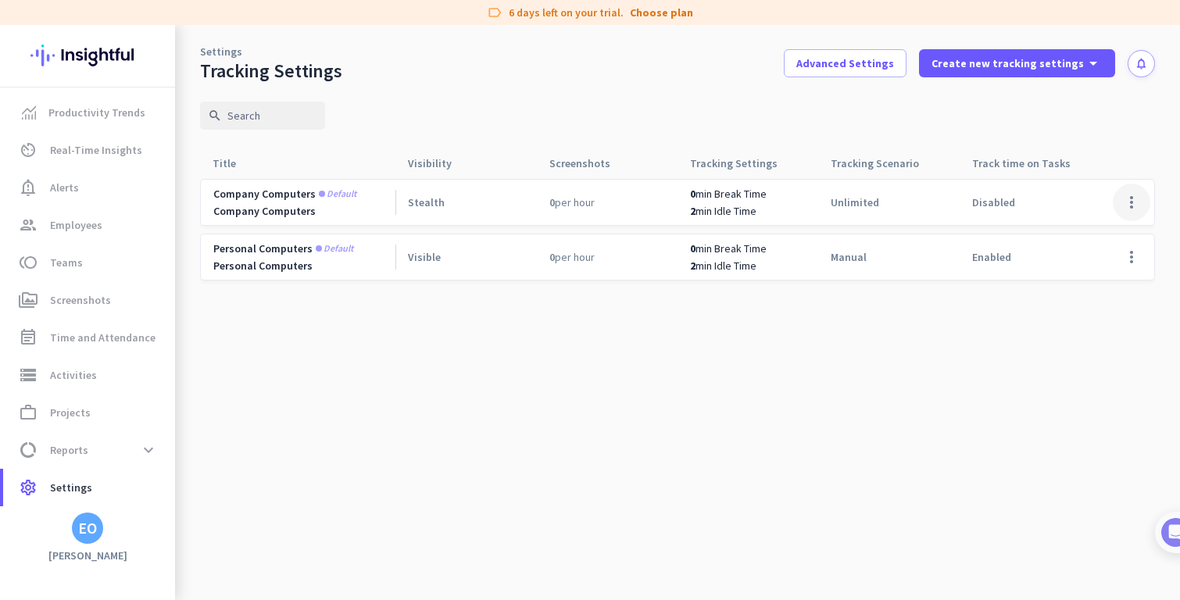
click at [1130, 202] on span at bounding box center [1132, 203] width 38 height 38
click at [1091, 269] on div at bounding box center [590, 300] width 1180 height 600
click at [1131, 261] on span at bounding box center [1132, 257] width 38 height 38
click at [1081, 293] on span "Edit" at bounding box center [1073, 290] width 20 height 14
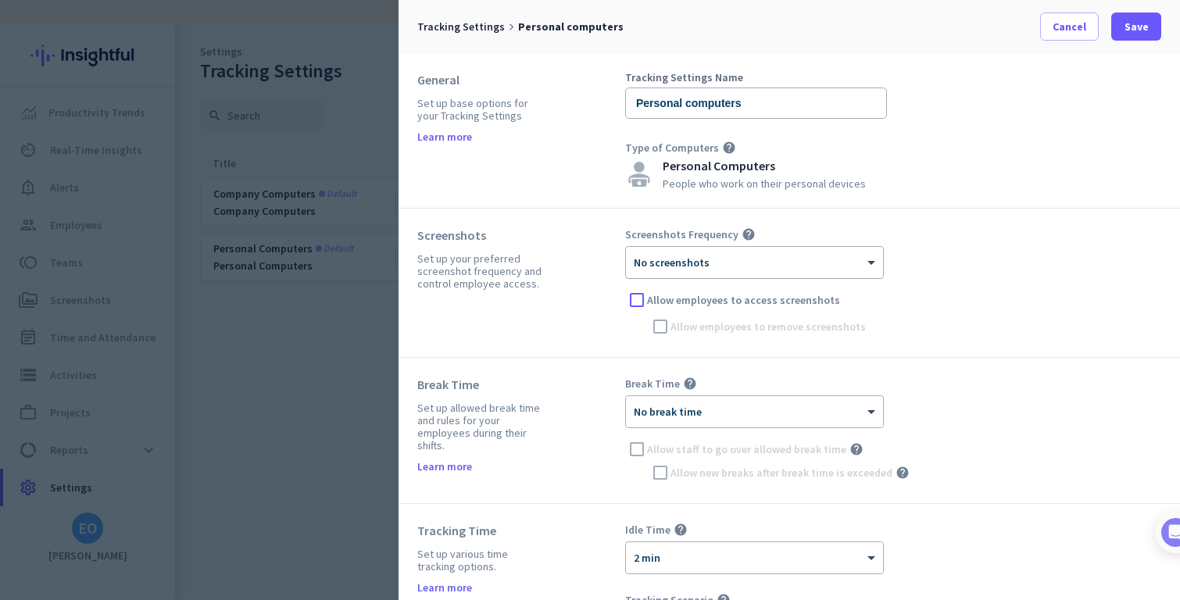
click at [712, 266] on div "× No screenshots" at bounding box center [745, 262] width 238 height 13
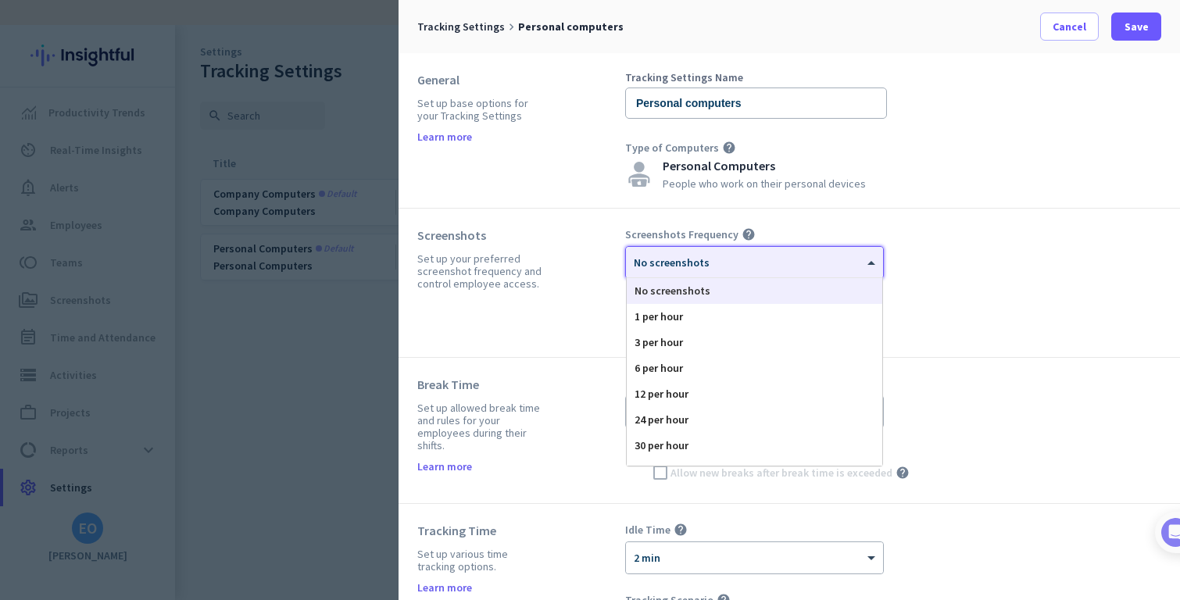
click at [895, 248] on div "Screenshots Frequency help × No screenshots No screenshots 1 per hour 3 per hou…" at bounding box center [893, 282] width 536 height 111
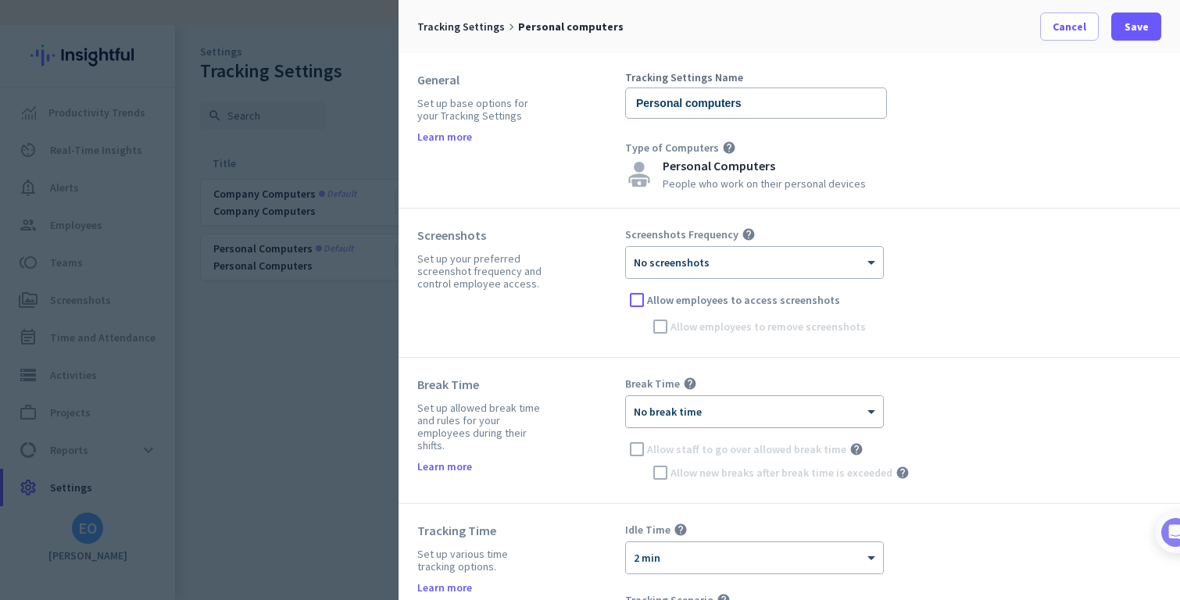
click at [704, 426] on div "× No break time" at bounding box center [754, 411] width 257 height 31
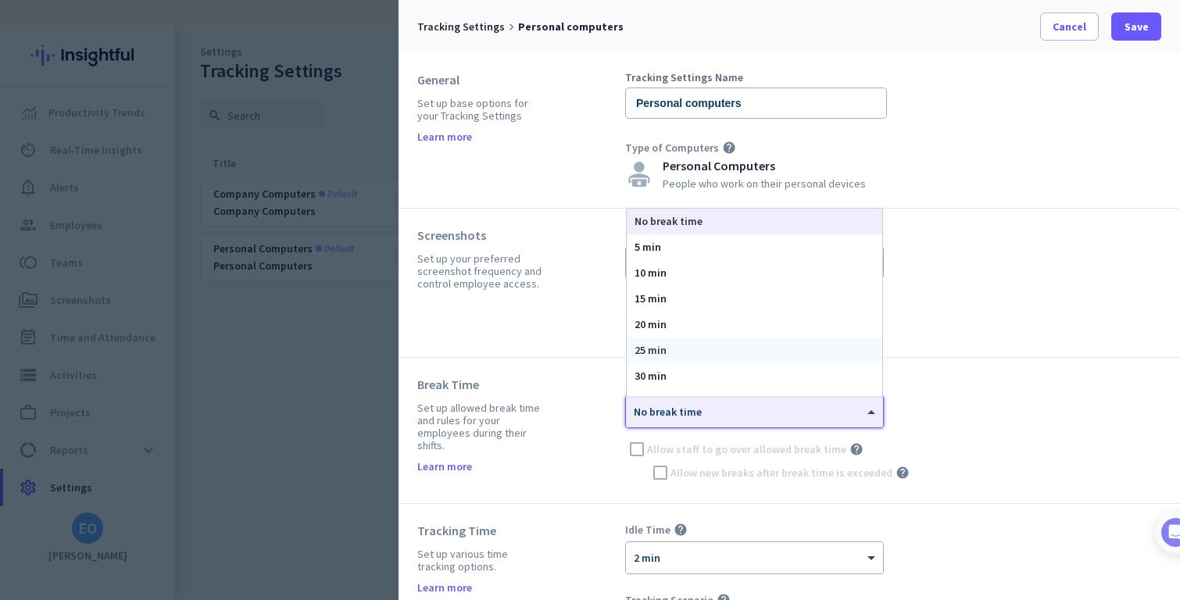
click at [900, 346] on div "Screenshots Set up your preferred screenshot frequency and control employee acc…" at bounding box center [788, 283] width 781 height 149
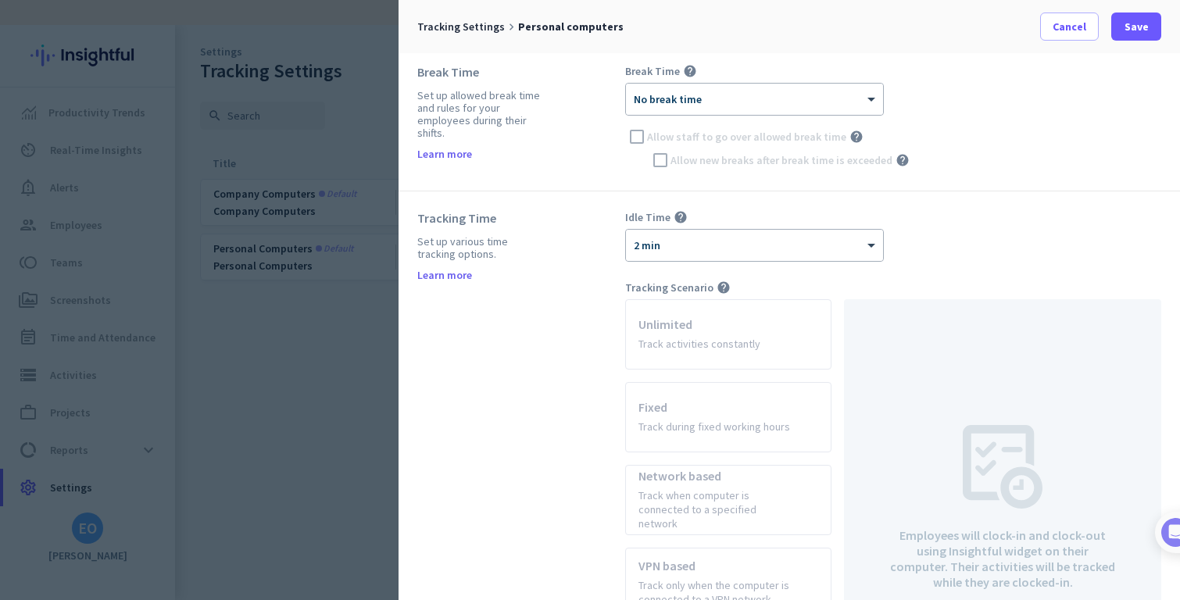
scroll to position [317, 0]
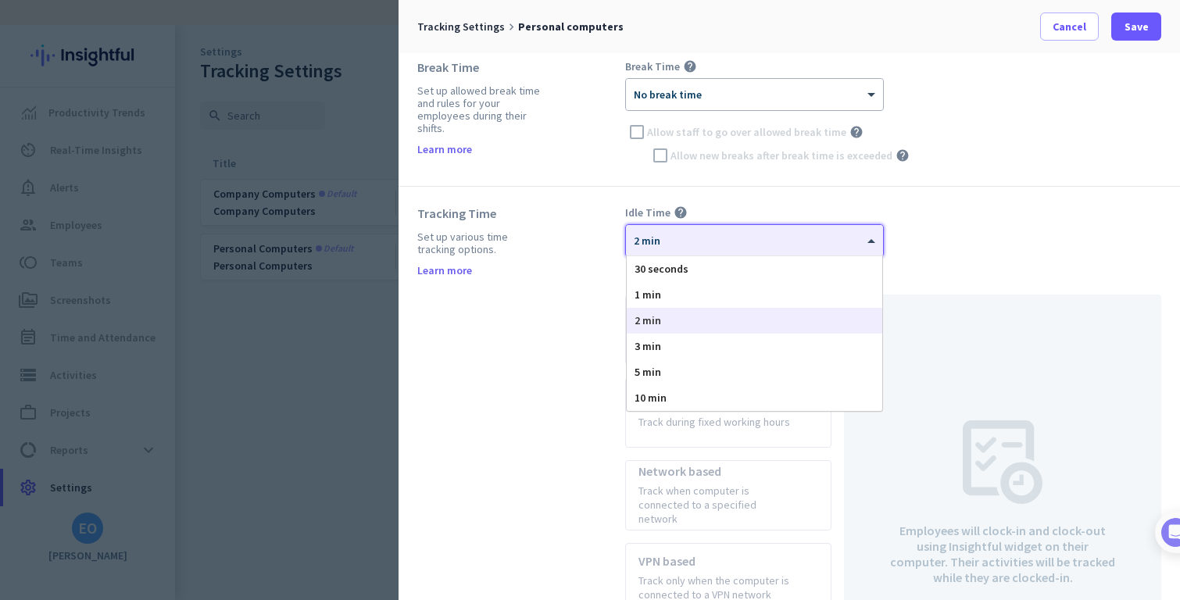
click at [734, 241] on div at bounding box center [754, 235] width 257 height 13
drag, startPoint x: 879, startPoint y: 183, endPoint x: 930, endPoint y: 242, distance: 78.1
click at [879, 183] on div "Break Time Set up allowed break time and rules for your employees during their …" at bounding box center [788, 114] width 781 height 146
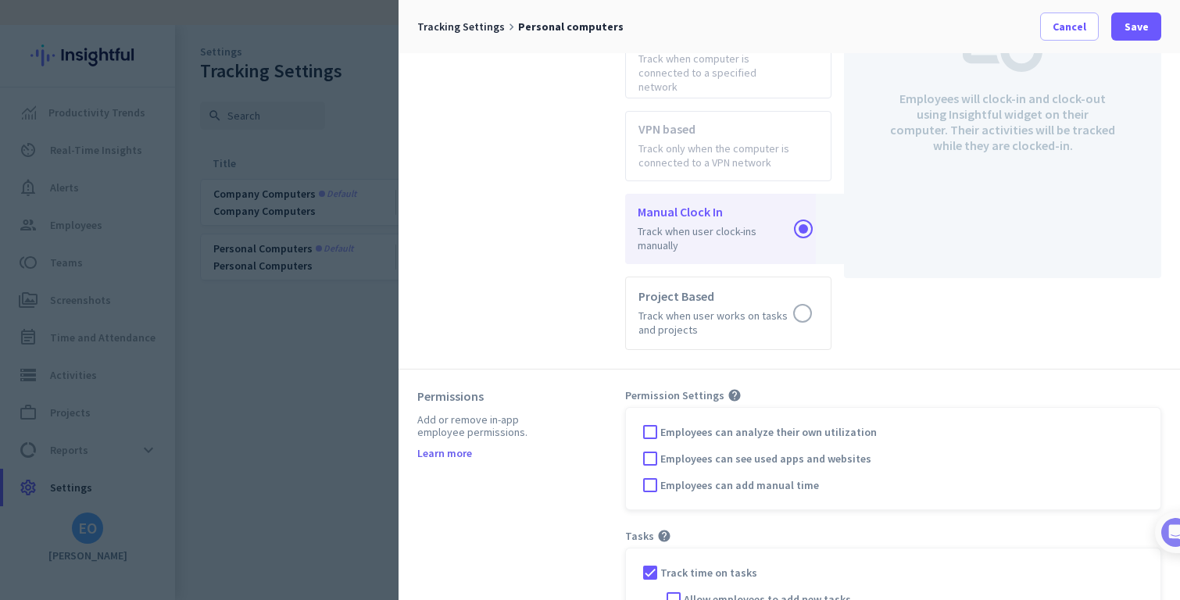
scroll to position [778, 0]
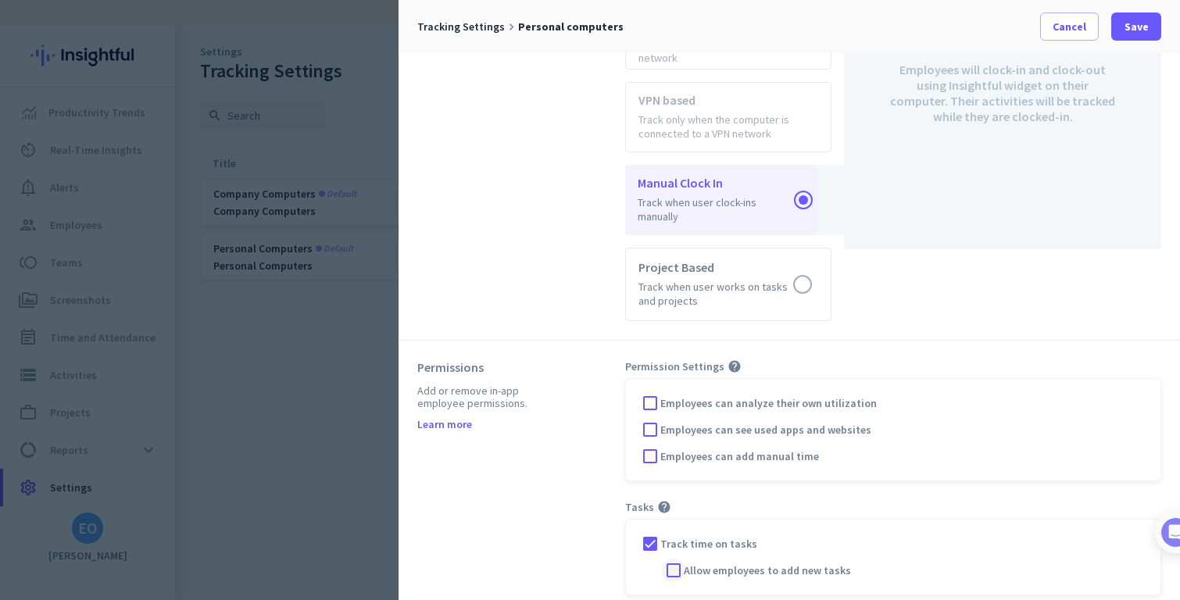
click at [685, 563] on span "Allow employees to add new tasks" at bounding box center [767, 571] width 167 height 16
click at [0, 0] on input "Allow employees to add new tasks" at bounding box center [0, 0] width 0 height 0
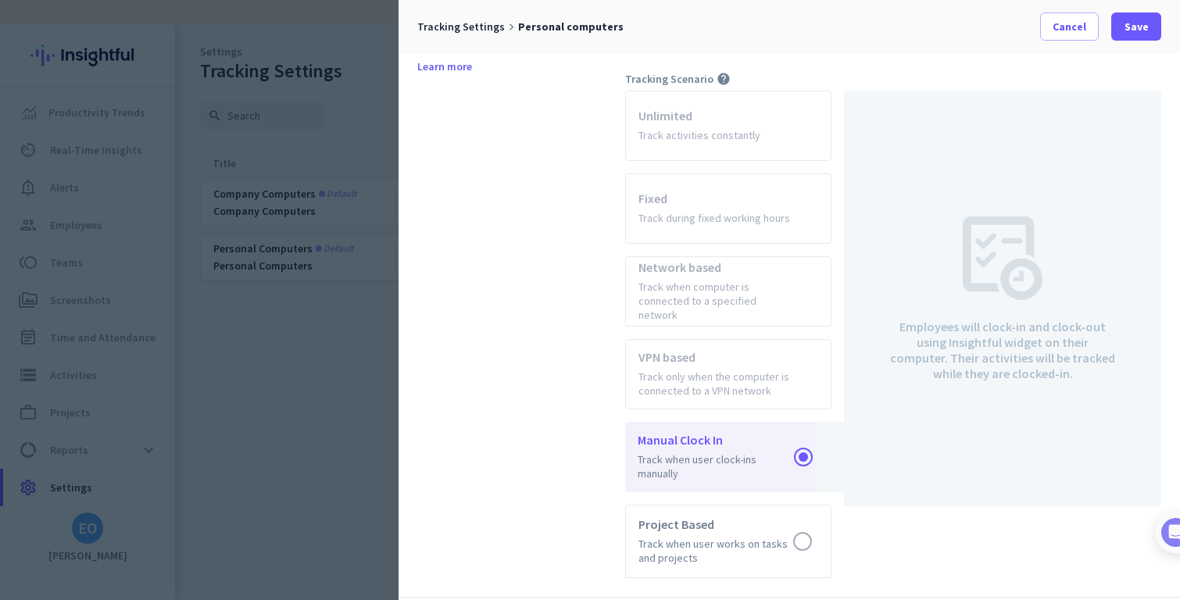
scroll to position [522, 0]
click at [1141, 29] on span "Save" at bounding box center [1136, 27] width 24 height 16
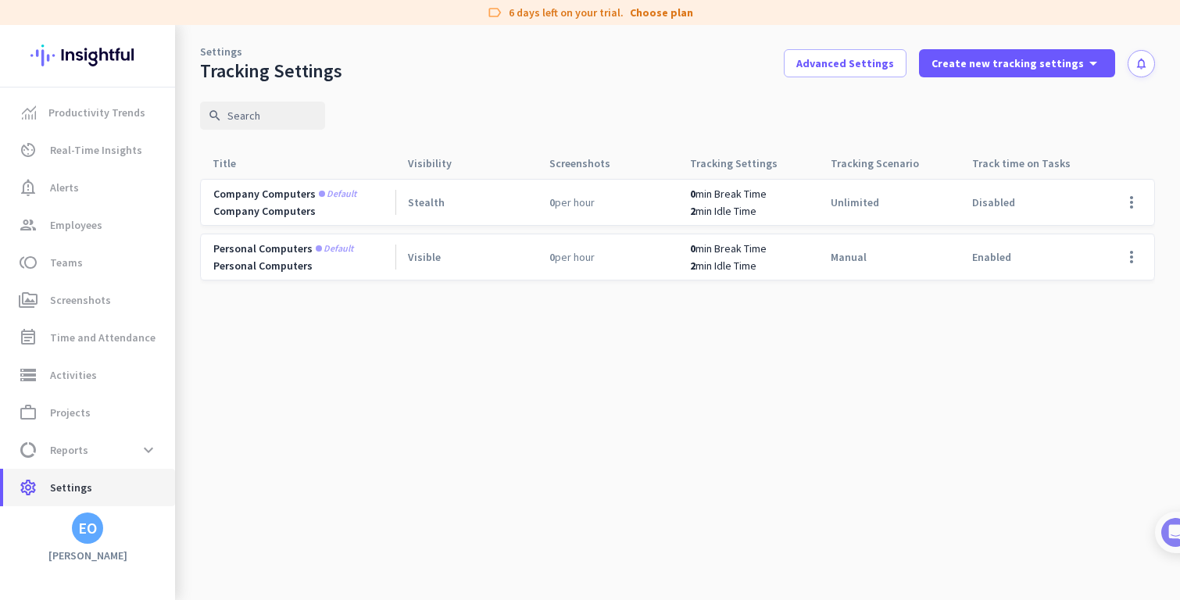
click at [56, 484] on span "Settings" at bounding box center [71, 487] width 42 height 19
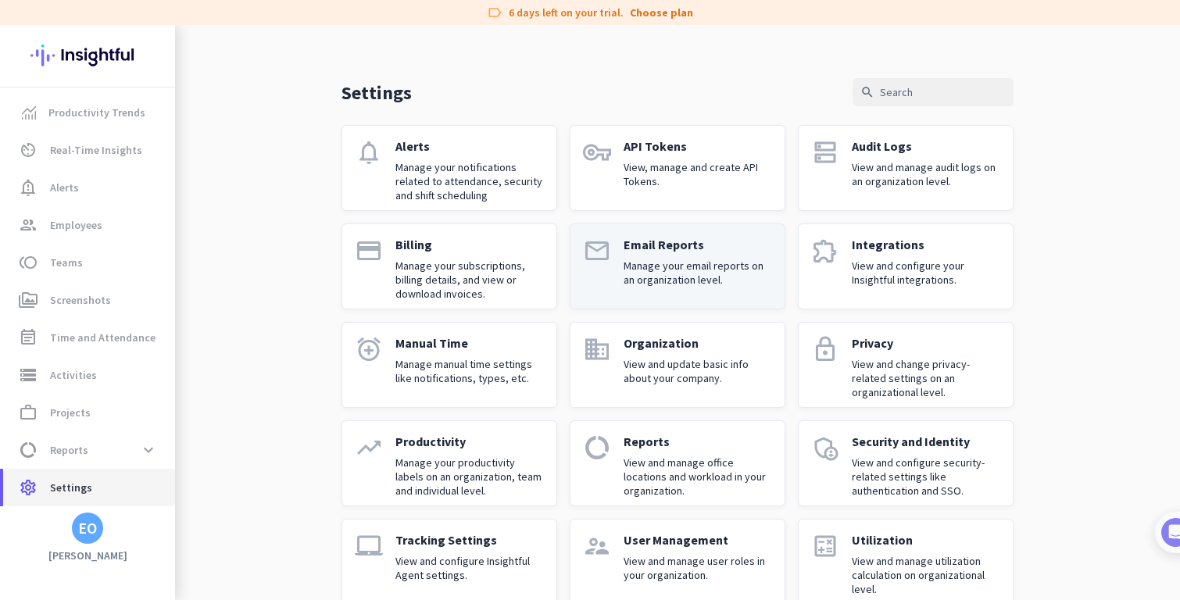
scroll to position [52, 0]
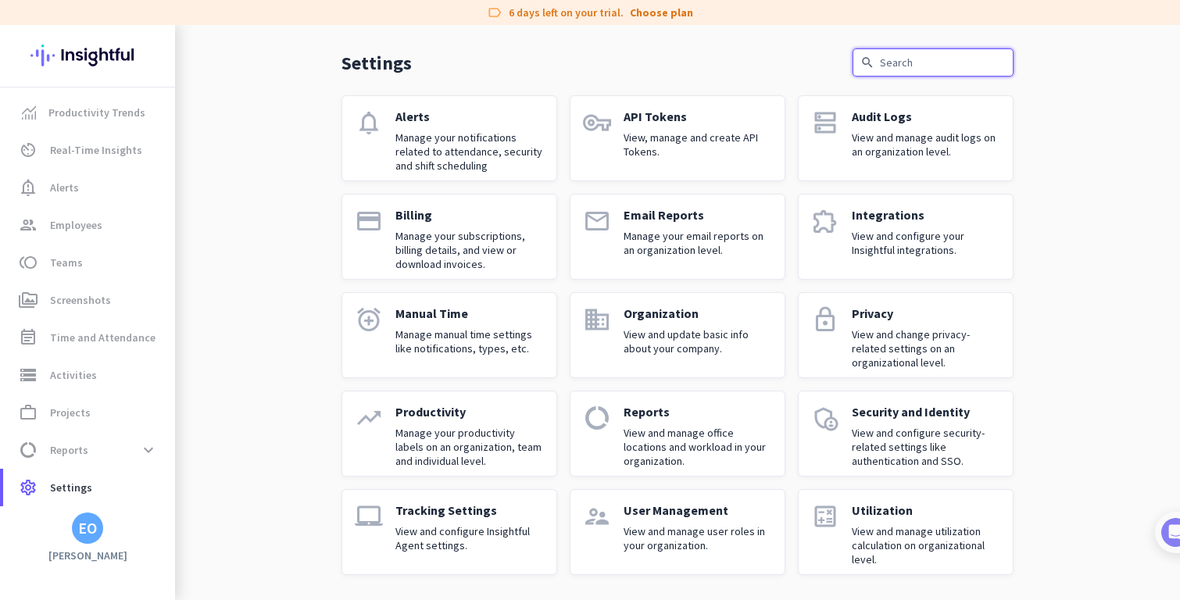
click at [911, 63] on input "text" at bounding box center [932, 62] width 161 height 28
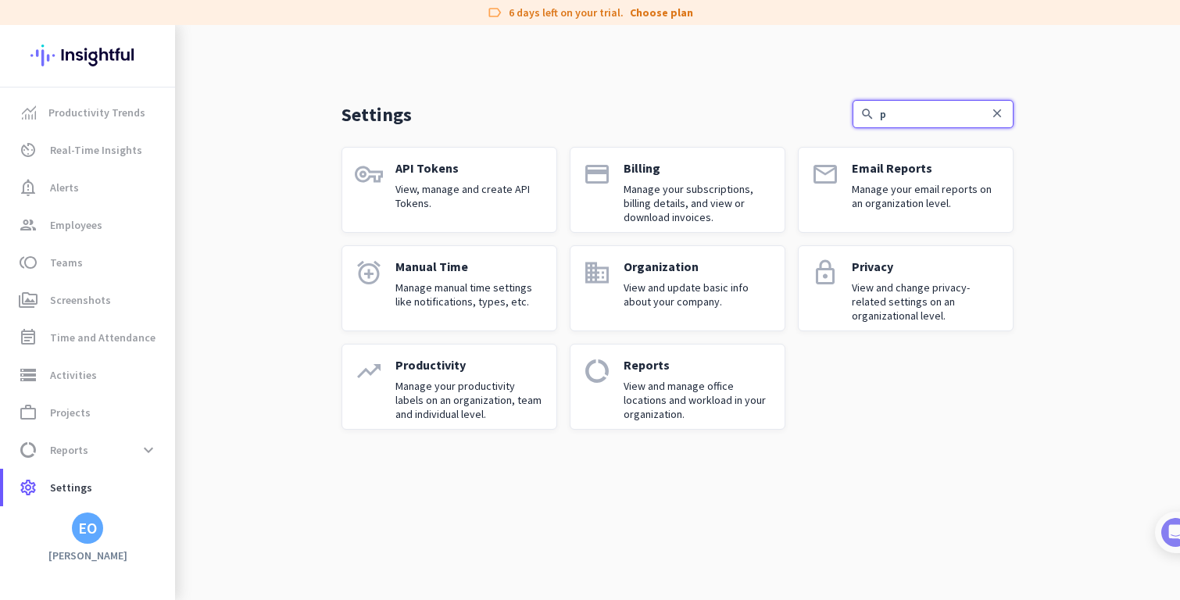
scroll to position [0, 0]
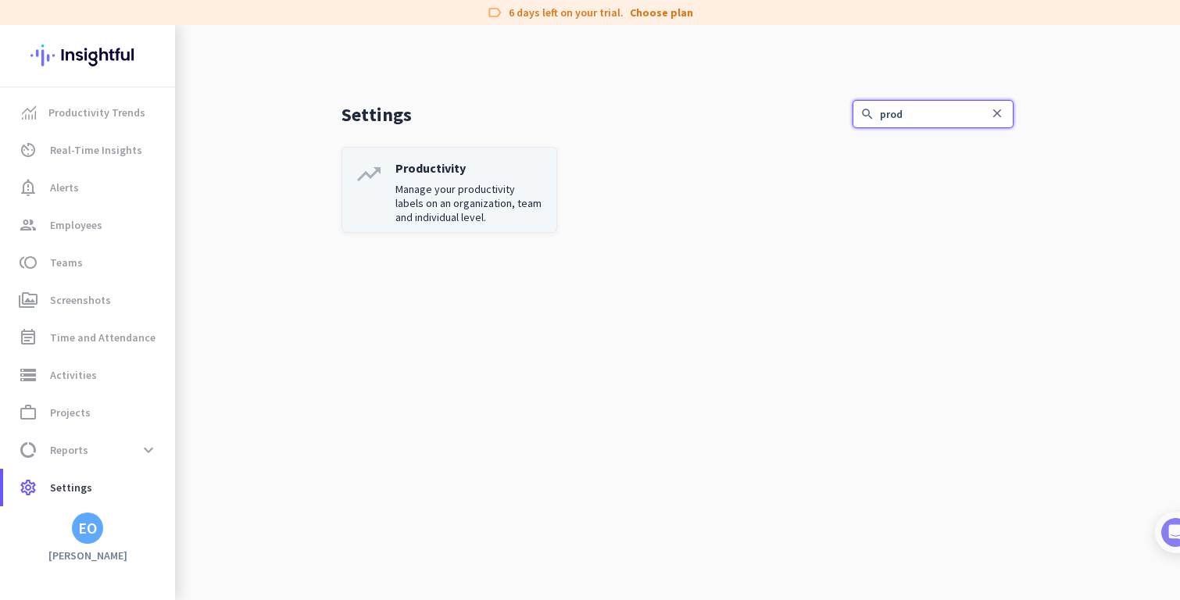
type input "prod"
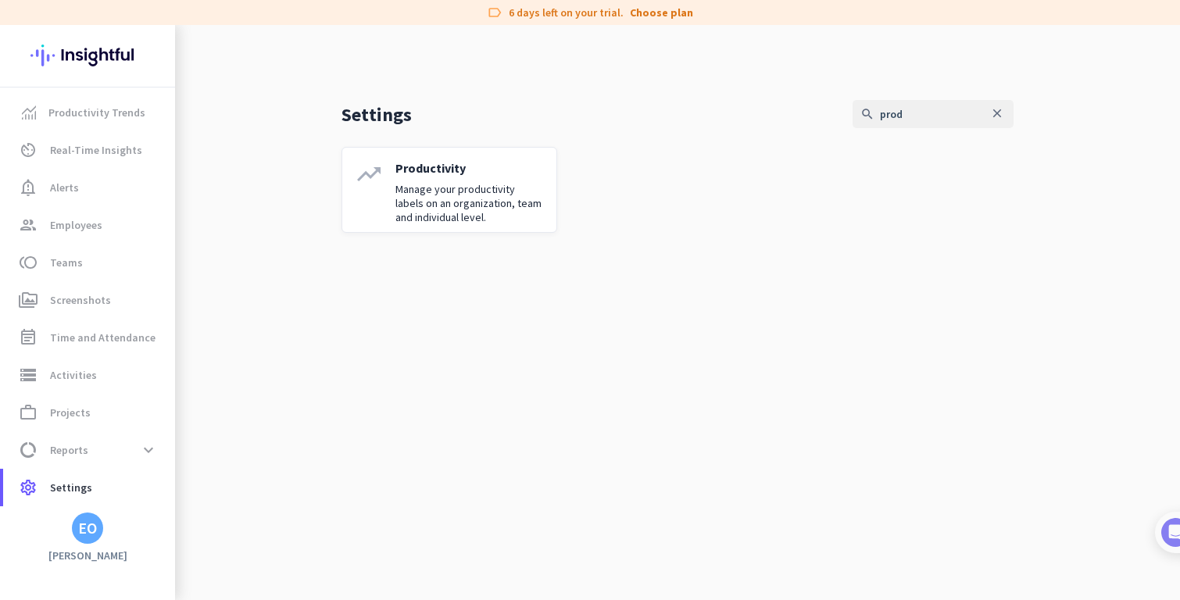
click at [427, 173] on p "Productivity" at bounding box center [469, 168] width 148 height 16
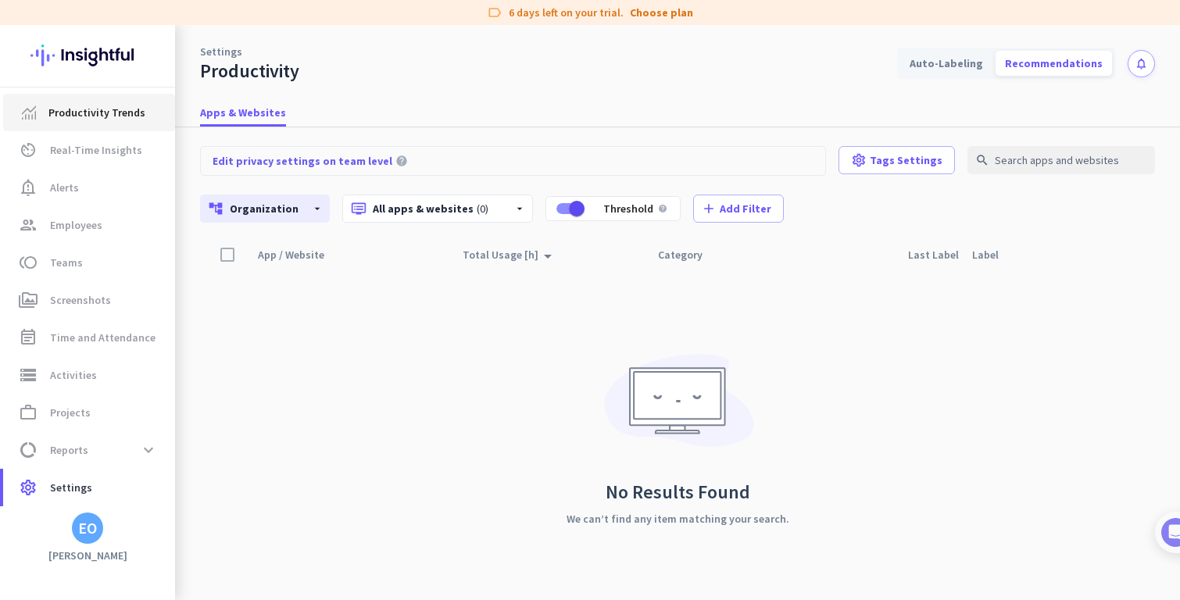
click at [42, 108] on span "Productivity Trends" at bounding box center [89, 112] width 147 height 19
